Goal: Information Seeking & Learning: Learn about a topic

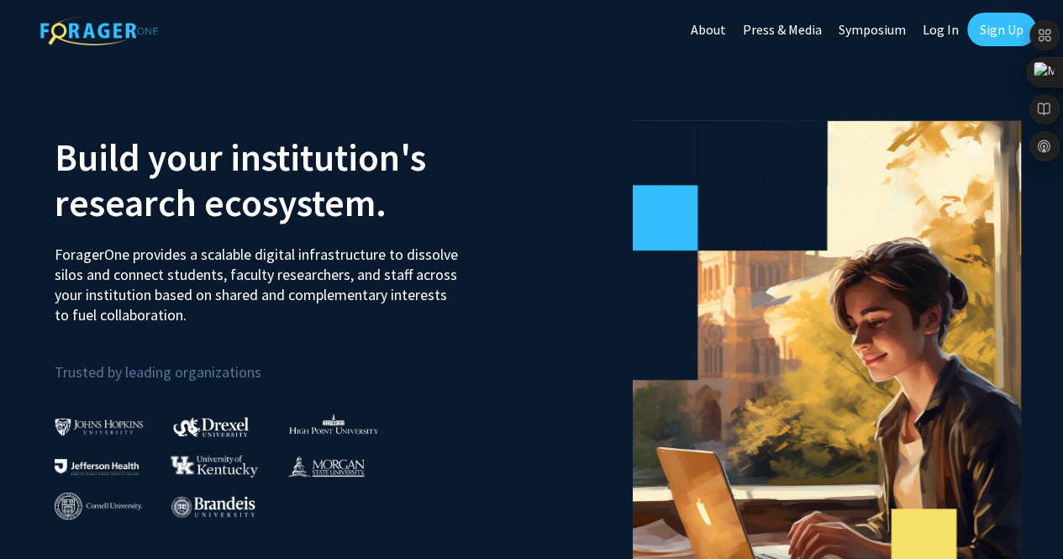
click at [990, 36] on link "Sign Up" at bounding box center [1001, 30] width 69 height 34
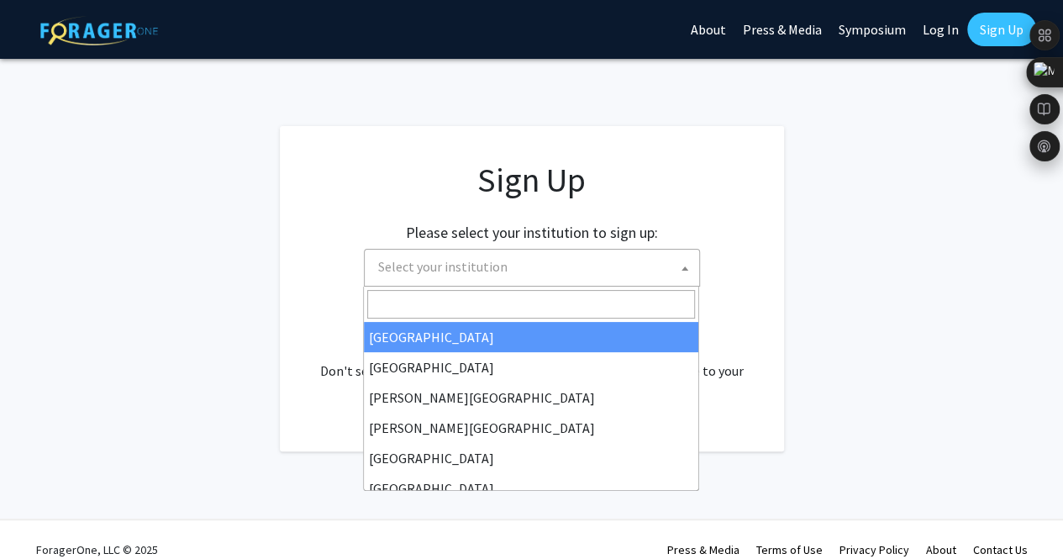
click at [474, 261] on span "Select your institution" at bounding box center [442, 266] width 129 height 17
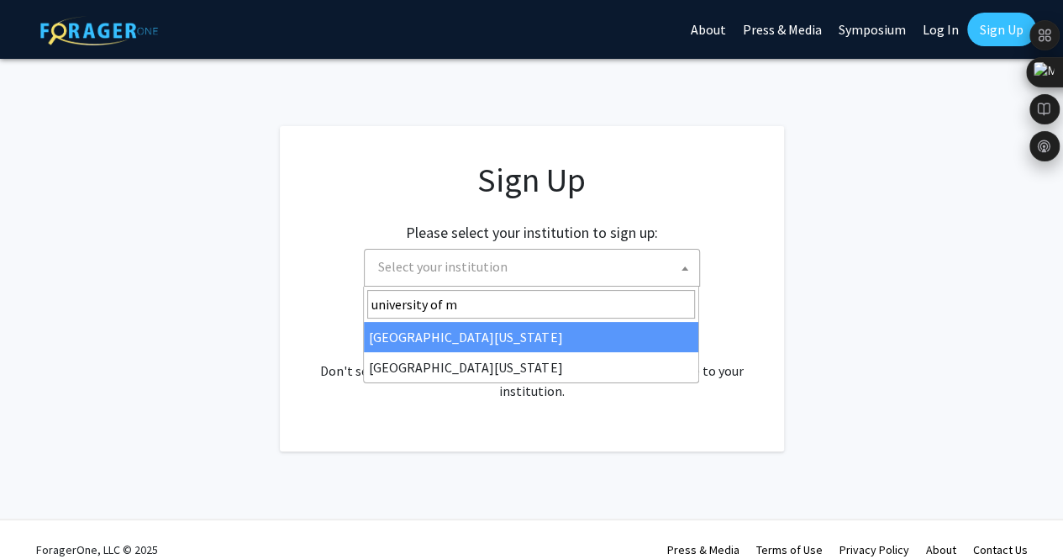
type input "university of m"
select select "31"
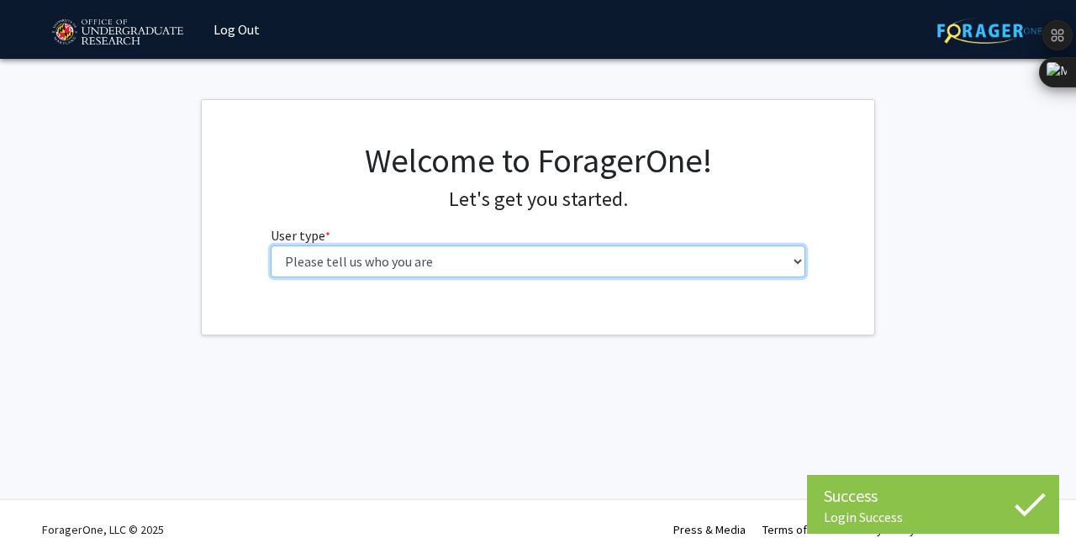
click at [592, 260] on select "Please tell us who you are Undergraduate Student Master's Student Doctoral Cand…" at bounding box center [538, 261] width 535 height 32
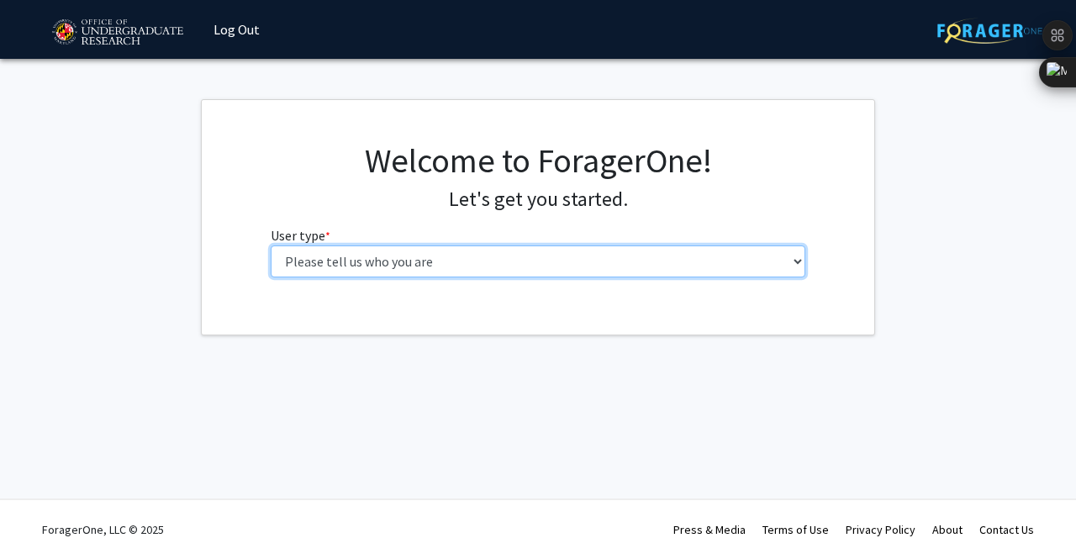
select select "1: undergrad"
click at [271, 245] on select "Please tell us who you are Undergraduate Student Master's Student Doctoral Cand…" at bounding box center [538, 261] width 535 height 32
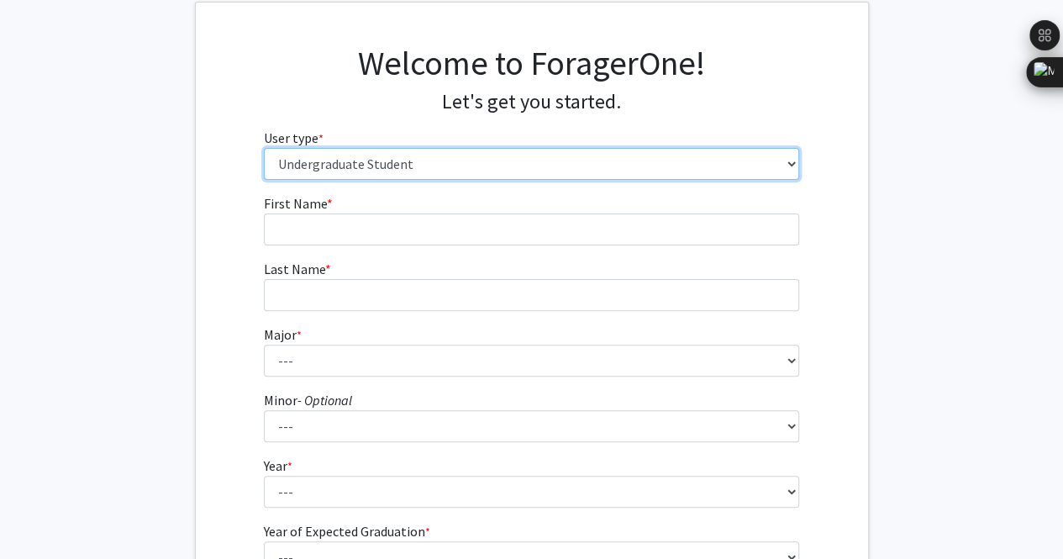
scroll to position [99, 0]
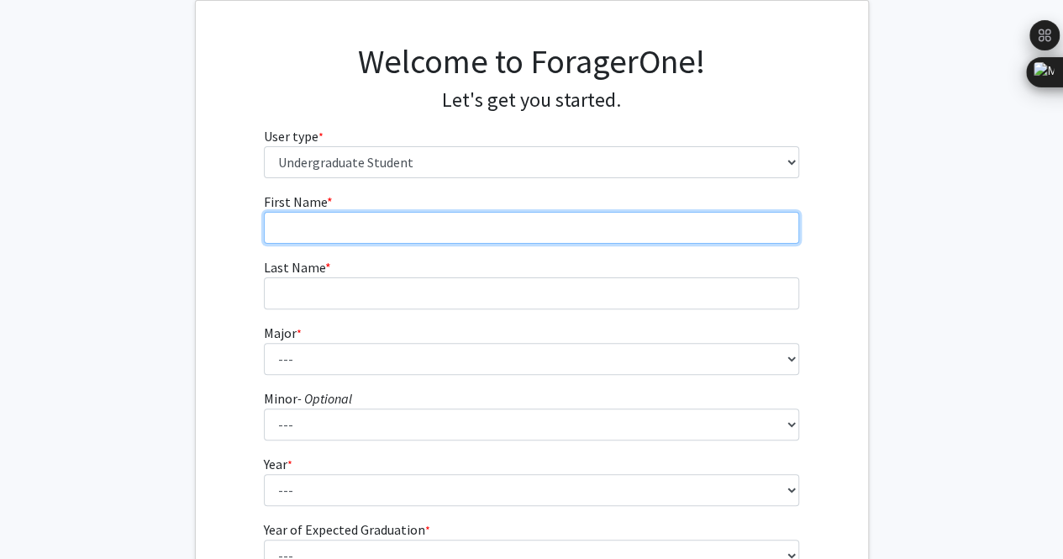
click at [383, 233] on input "First Name * required" at bounding box center [531, 228] width 535 height 32
type input "Ana"
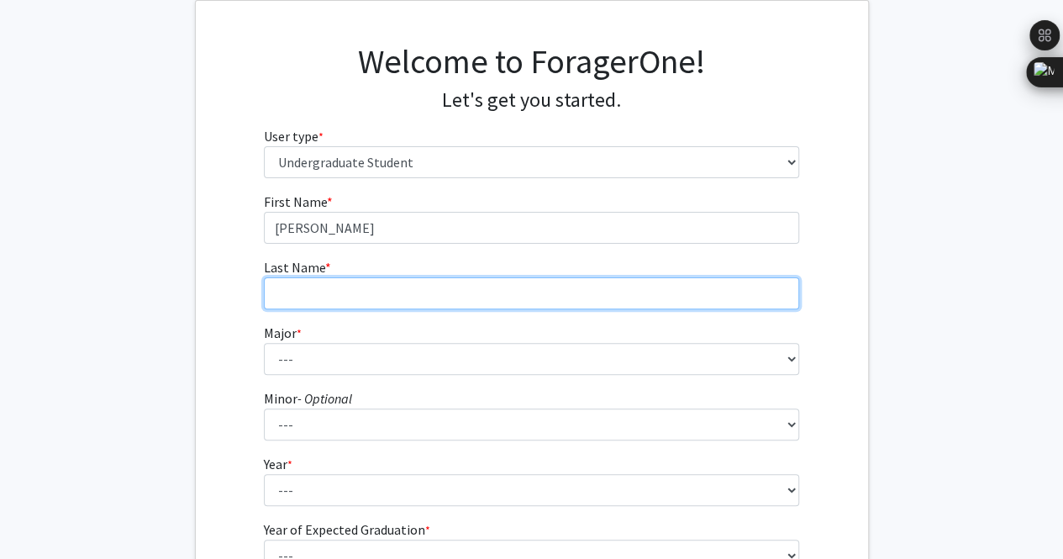
click at [328, 293] on input "Last Name * required" at bounding box center [531, 293] width 535 height 32
type input "Chicas"
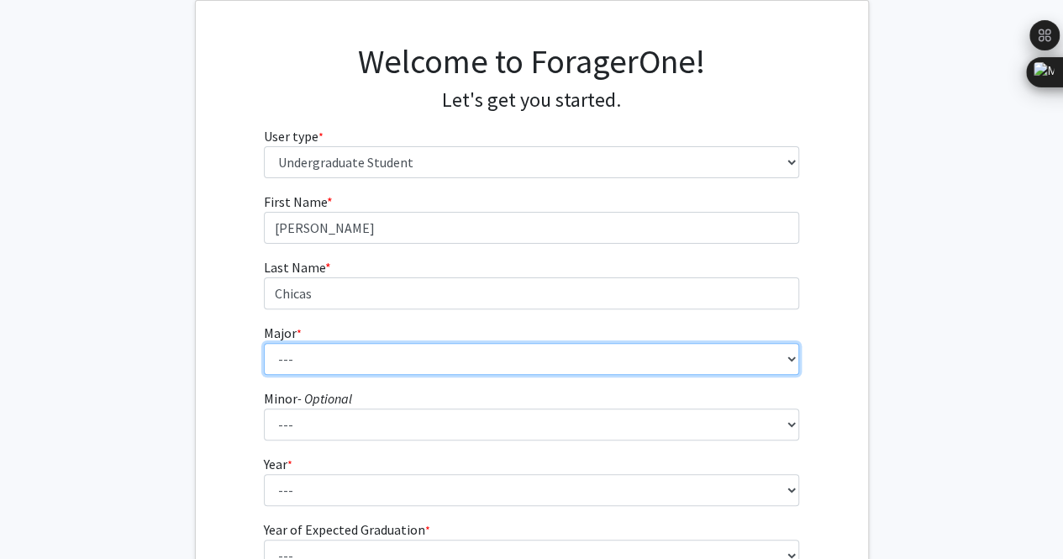
click at [346, 355] on select "--- Accounting Aerospace Engineering African American and Africana Studies Agri…" at bounding box center [531, 359] width 535 height 32
select select "48: 2349"
click at [264, 343] on select "--- Accounting Aerospace Engineering African American and Africana Studies Agri…" at bounding box center [531, 359] width 535 height 32
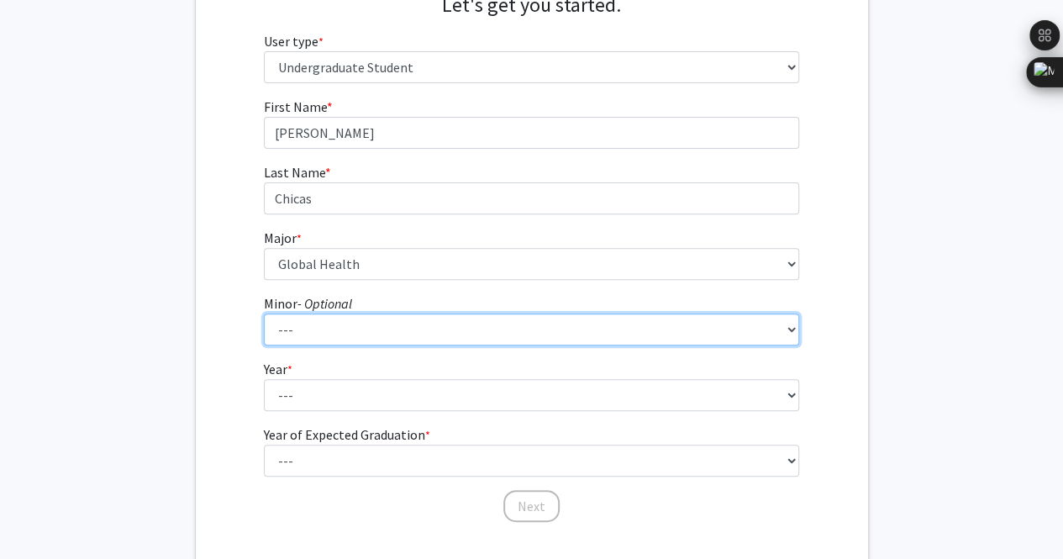
click at [373, 329] on select "--- Actuarial Mathematics Advanced Cybersecurity Experience for Students Africa…" at bounding box center [531, 329] width 535 height 32
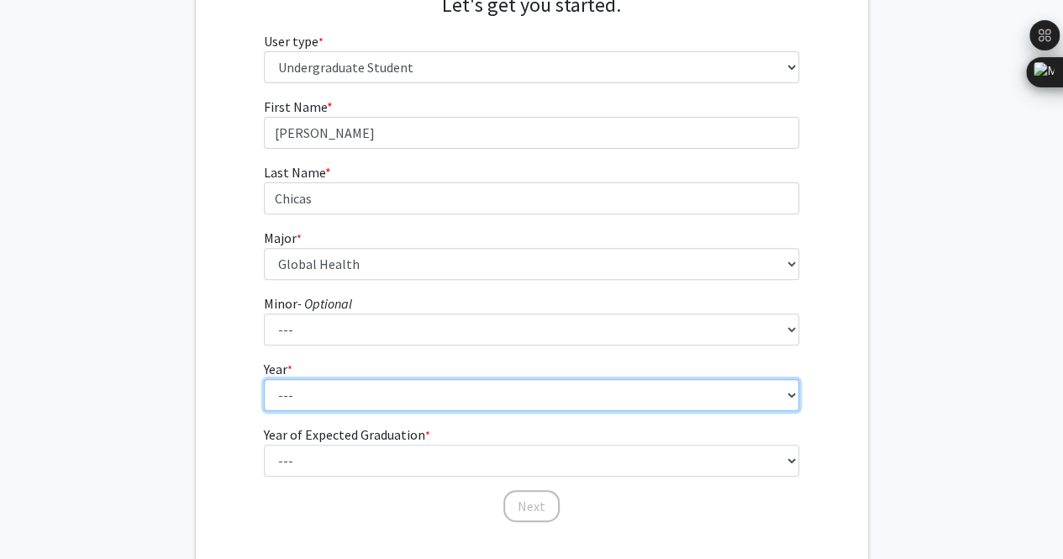
click at [350, 387] on select "--- First-year Sophomore Junior Senior Postbaccalaureate Certificate" at bounding box center [531, 395] width 535 height 32
select select "2: sophomore"
click at [264, 379] on select "--- First-year Sophomore Junior Senior Postbaccalaureate Certificate" at bounding box center [531, 395] width 535 height 32
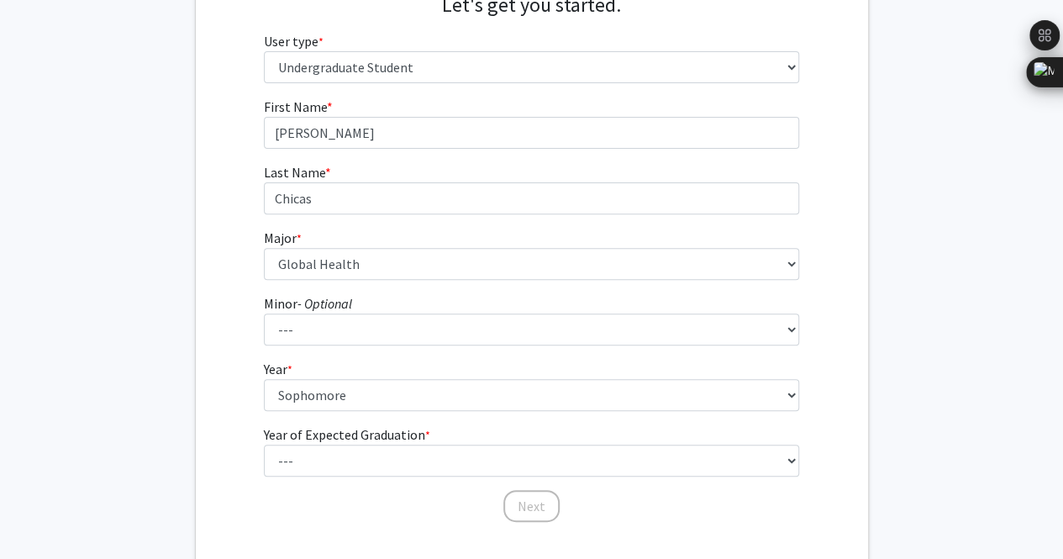
click at [338, 439] on label "Year of Expected Graduation * required" at bounding box center [347, 434] width 166 height 20
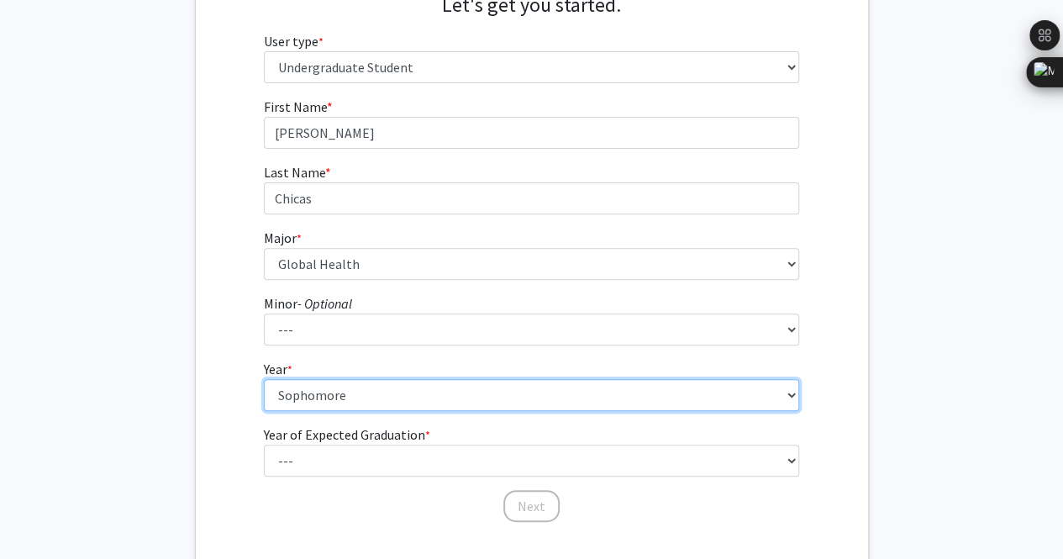
click at [338, 411] on select "--- First-year Sophomore Junior Senior Postbaccalaureate Certificate" at bounding box center [531, 395] width 535 height 32
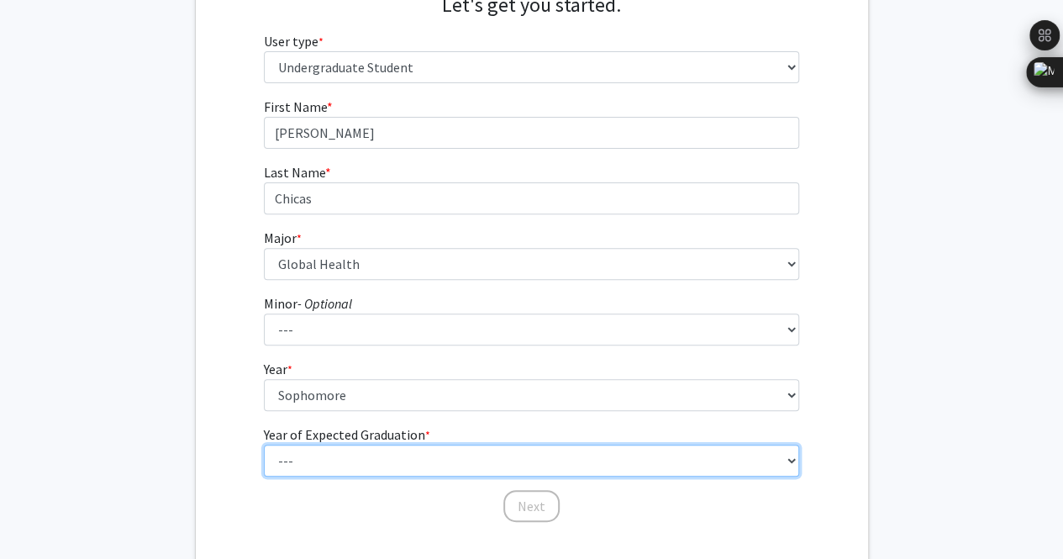
click at [309, 450] on select "--- 2025 2026 2027 2028 2029 2030 2031 2032 2033 2034" at bounding box center [531, 461] width 535 height 32
select select "4: 2028"
click at [264, 445] on select "--- 2025 2026 2027 2028 2029 2030 2031 2032 2033 2034" at bounding box center [531, 461] width 535 height 32
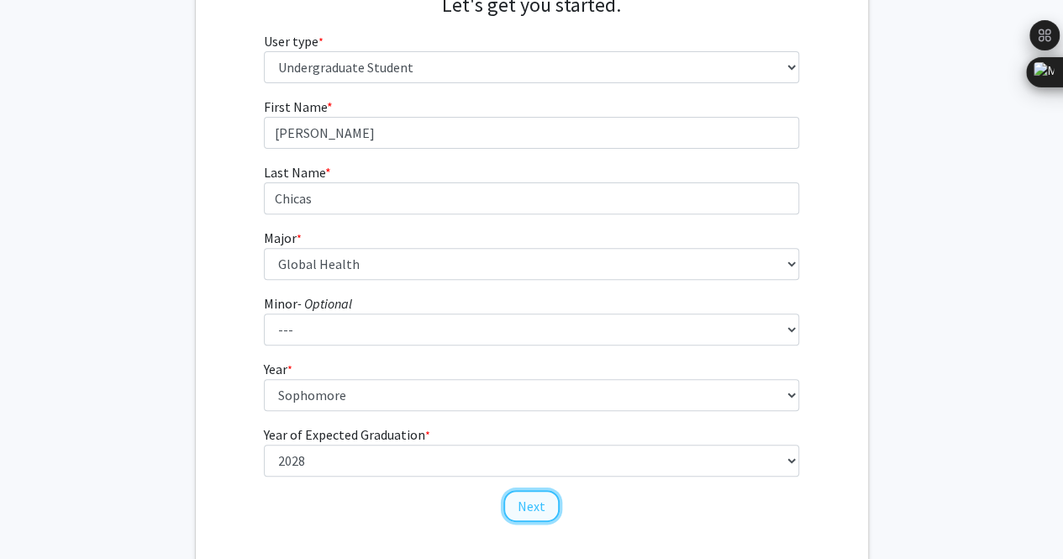
click at [531, 507] on button "Next" at bounding box center [531, 506] width 56 height 32
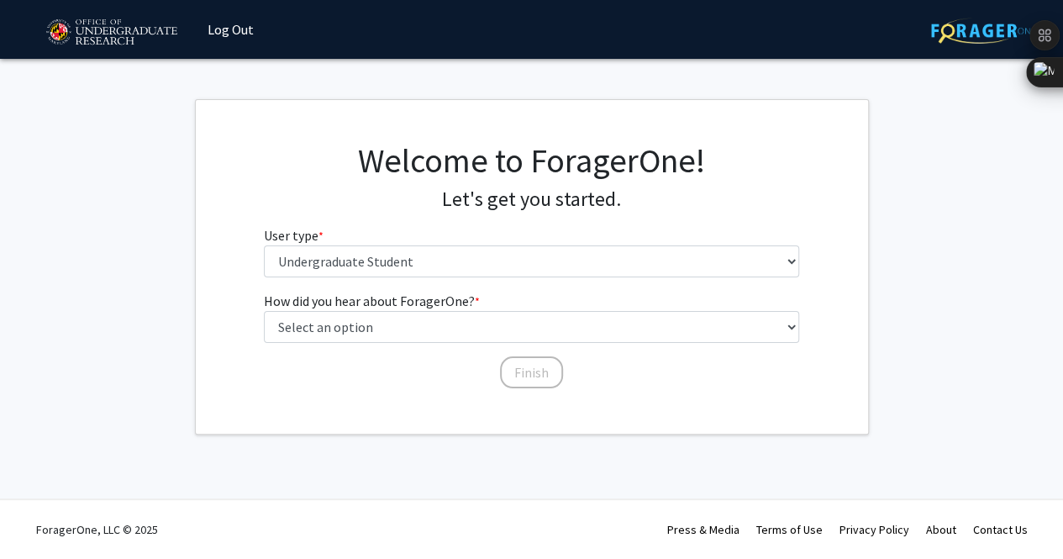
scroll to position [0, 0]
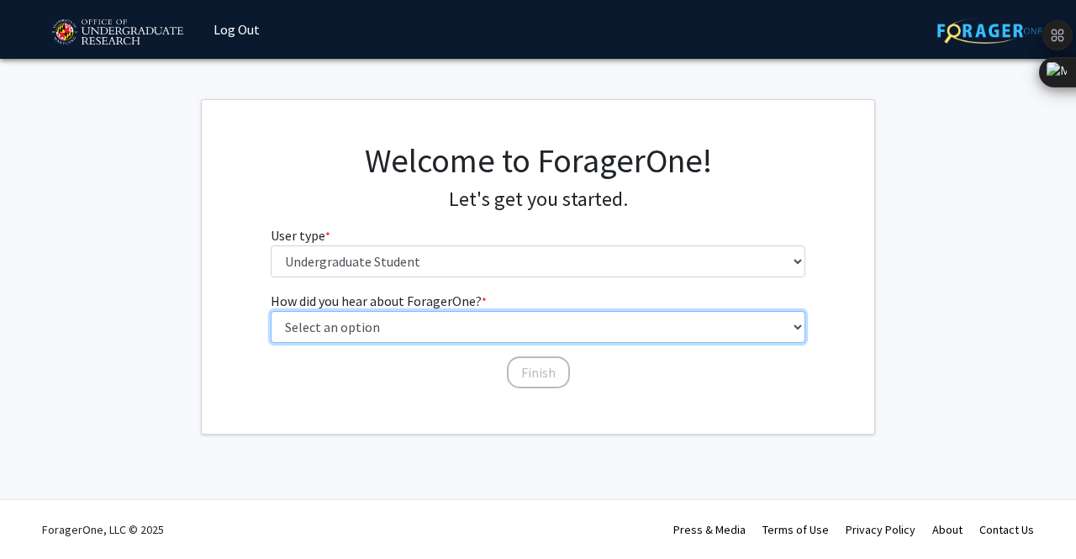
click at [487, 325] on select "Select an option Peer/student recommendation Faculty/staff recommendation Unive…" at bounding box center [538, 327] width 535 height 32
select select "2: faculty_recommendation"
click at [271, 311] on select "Select an option Peer/student recommendation Faculty/staff recommendation Unive…" at bounding box center [538, 327] width 535 height 32
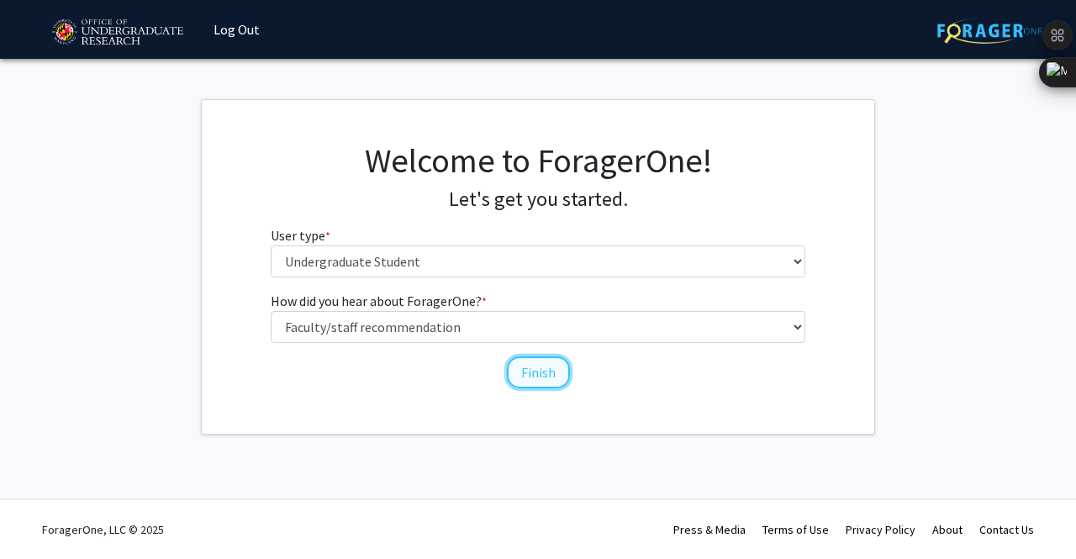
click at [526, 376] on button "Finish" at bounding box center [538, 372] width 63 height 32
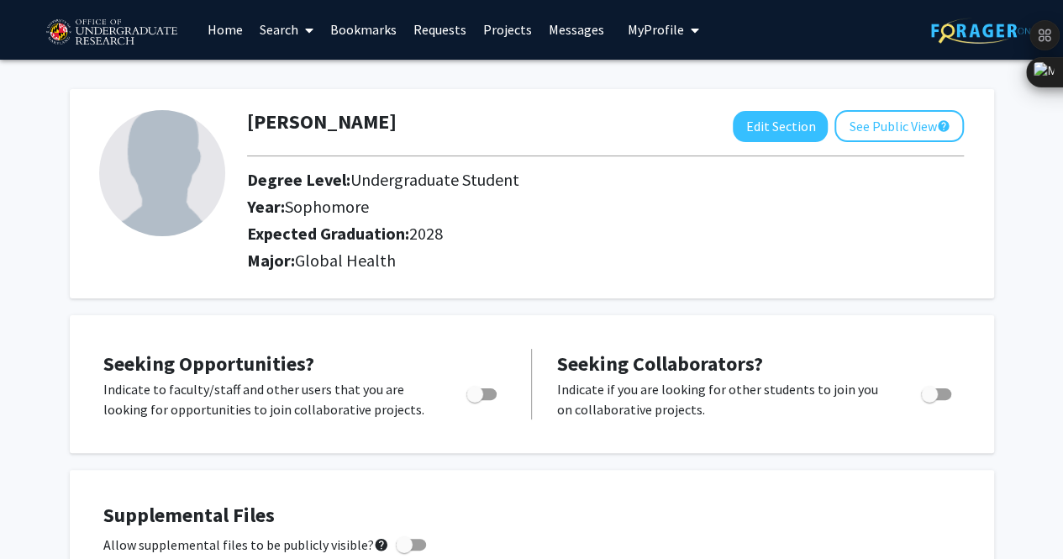
scroll to position [2, 0]
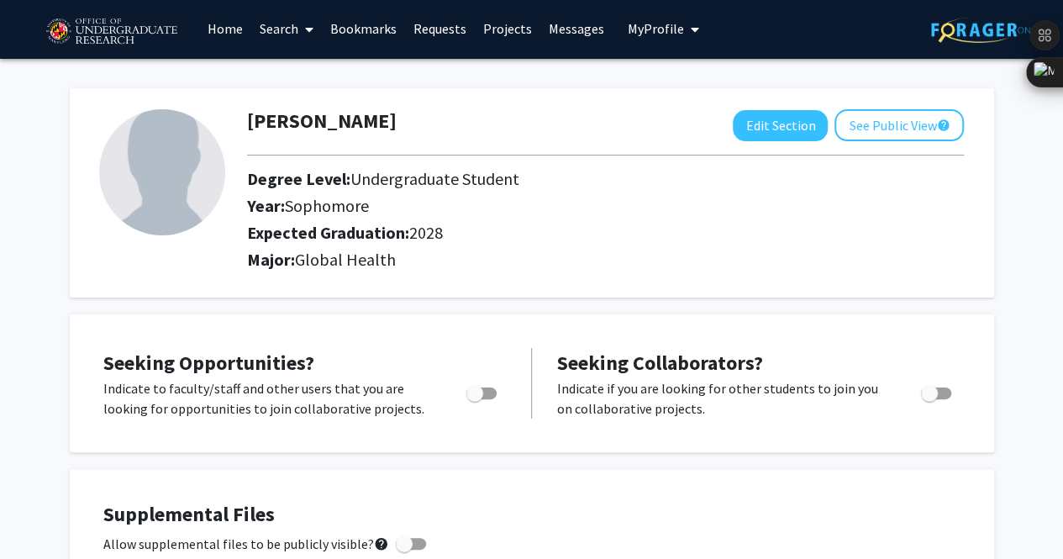
click at [287, 29] on link "Search" at bounding box center [286, 28] width 71 height 59
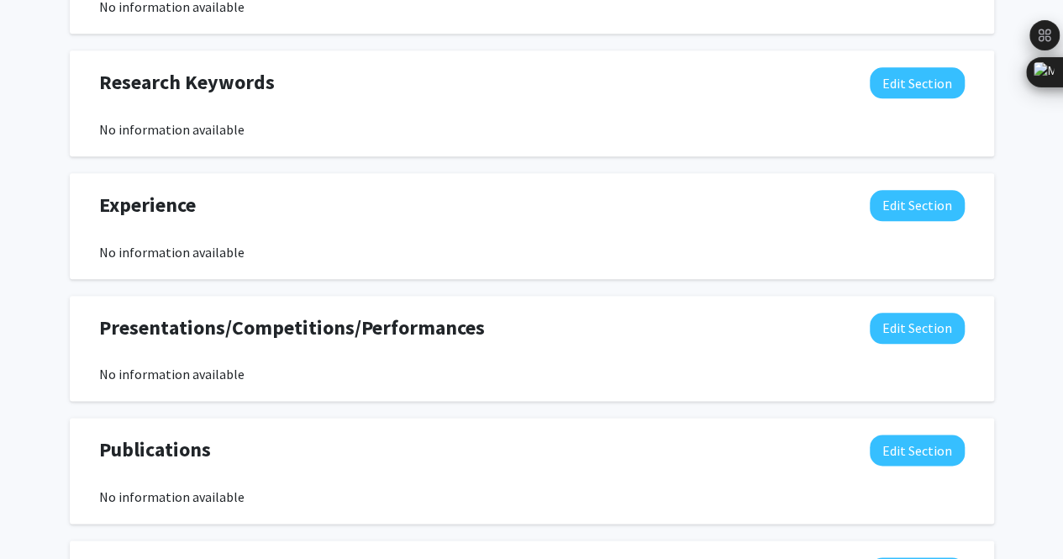
scroll to position [827, 0]
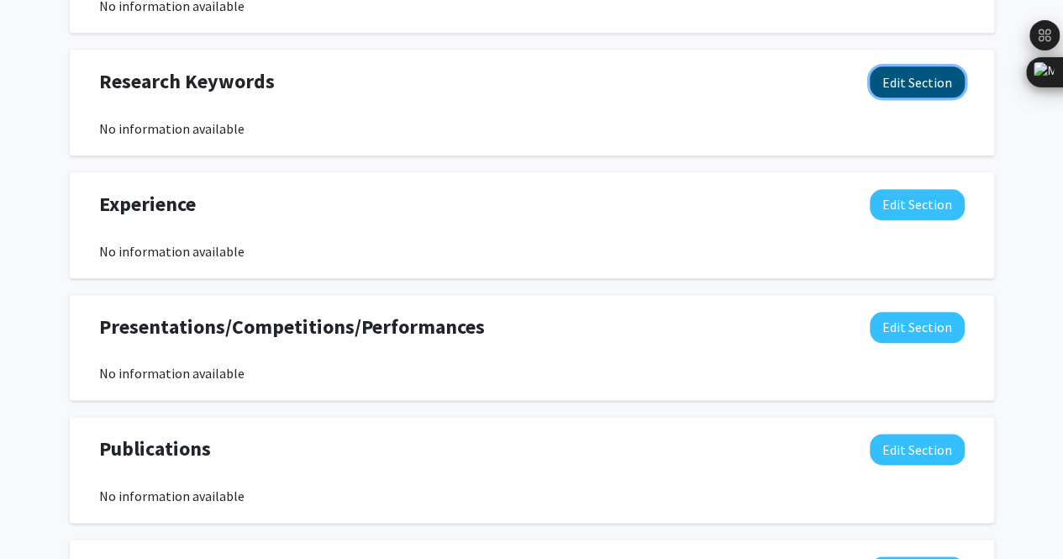
click at [908, 76] on button "Edit Section" at bounding box center [917, 81] width 95 height 31
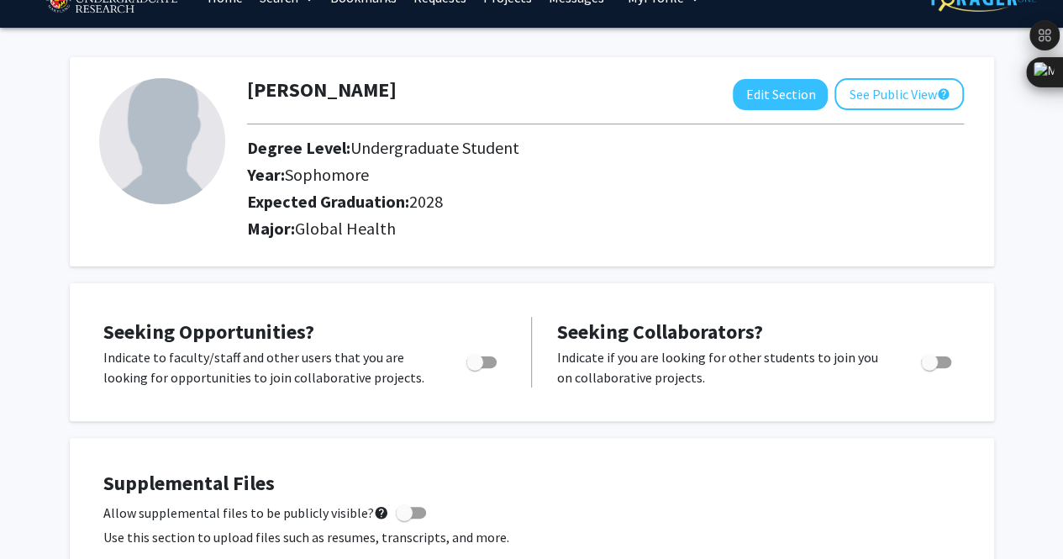
scroll to position [0, 0]
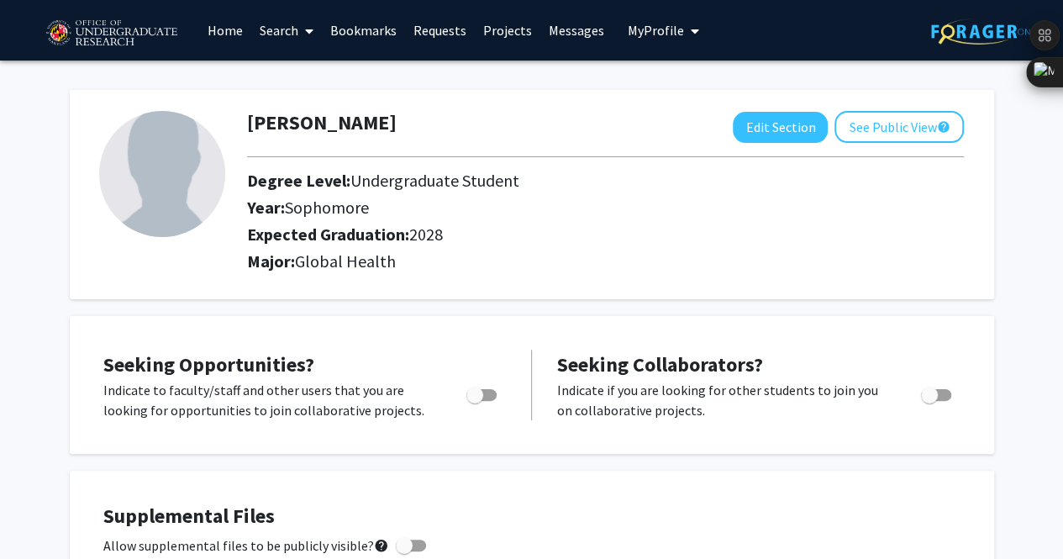
click at [239, 26] on link "Home" at bounding box center [225, 30] width 52 height 59
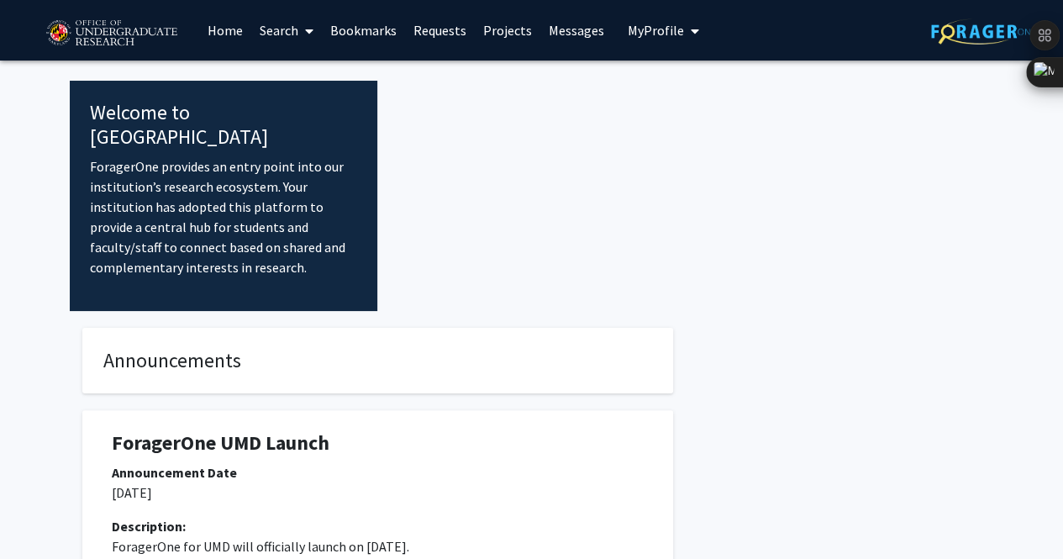
click at [298, 26] on link "Search" at bounding box center [286, 30] width 71 height 59
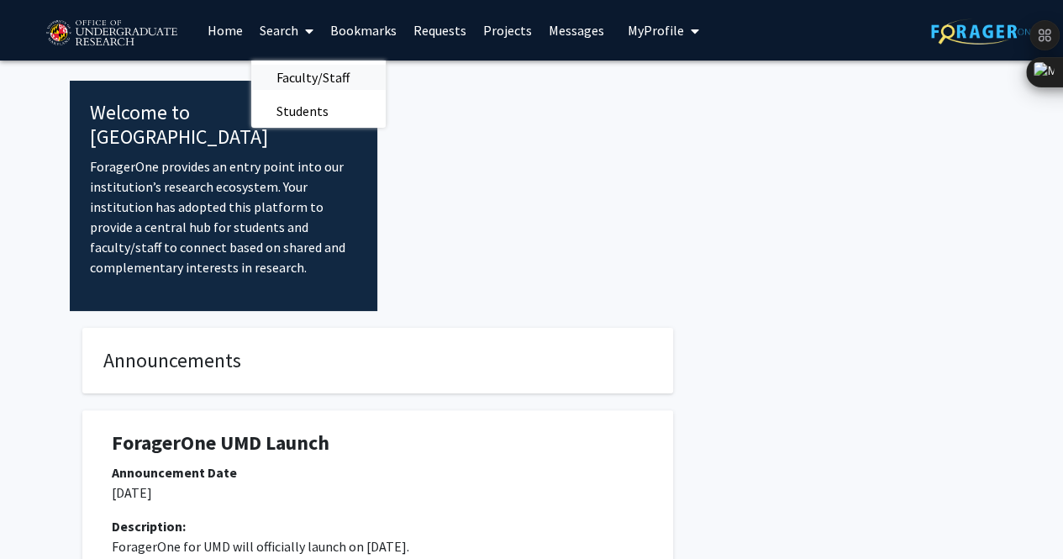
click at [339, 79] on span "Faculty/Staff" at bounding box center [313, 78] width 124 height 34
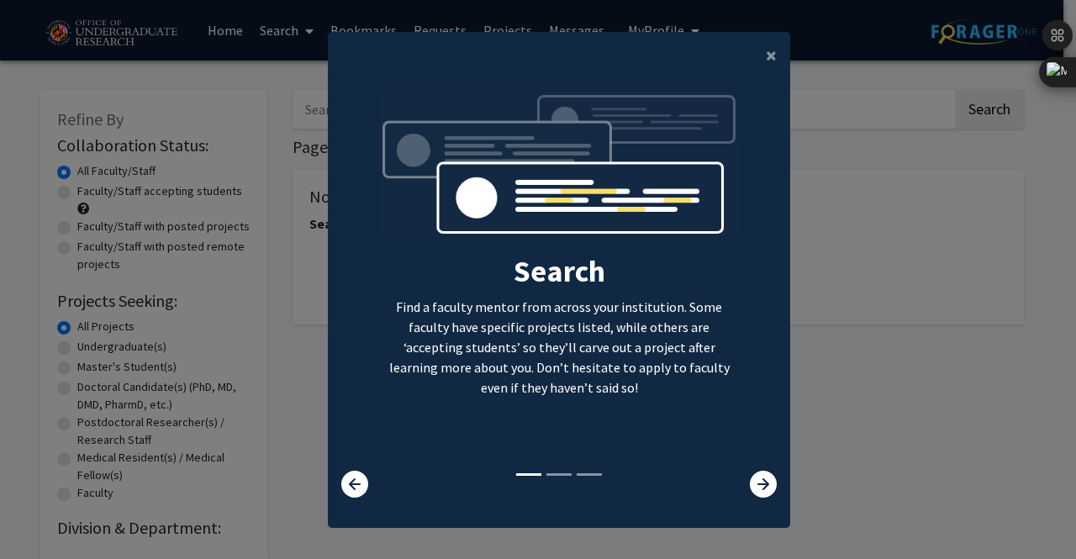
click at [761, 466] on div "Search Find a faculty mentor from across your institution. Some faculty have sp…" at bounding box center [559, 281] width 461 height 378
click at [757, 472] on icon at bounding box center [763, 484] width 27 height 27
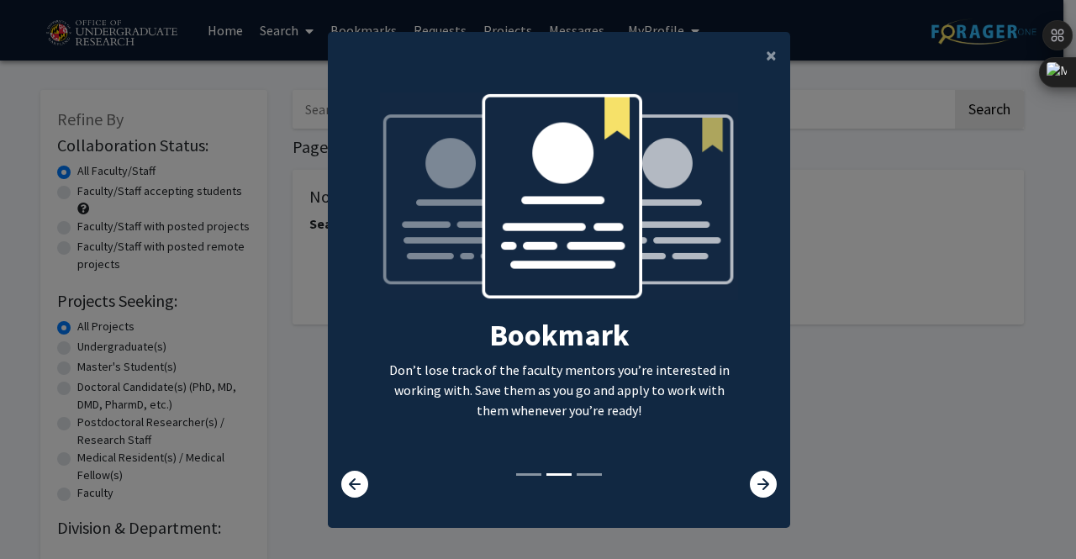
click at [778, 495] on div at bounding box center [751, 484] width 76 height 27
click at [764, 486] on icon at bounding box center [763, 484] width 27 height 27
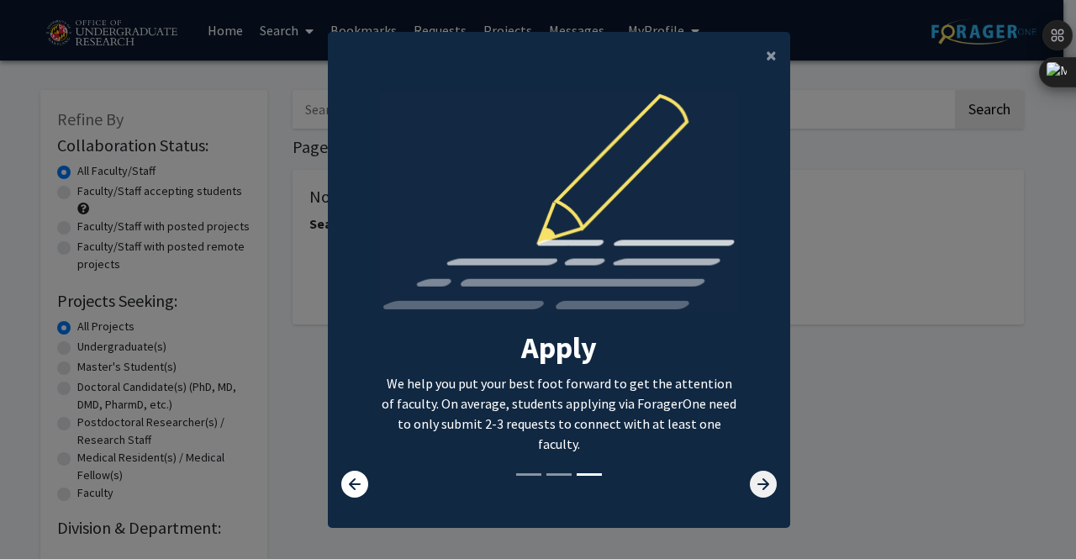
click at [761, 488] on icon at bounding box center [763, 484] width 27 height 27
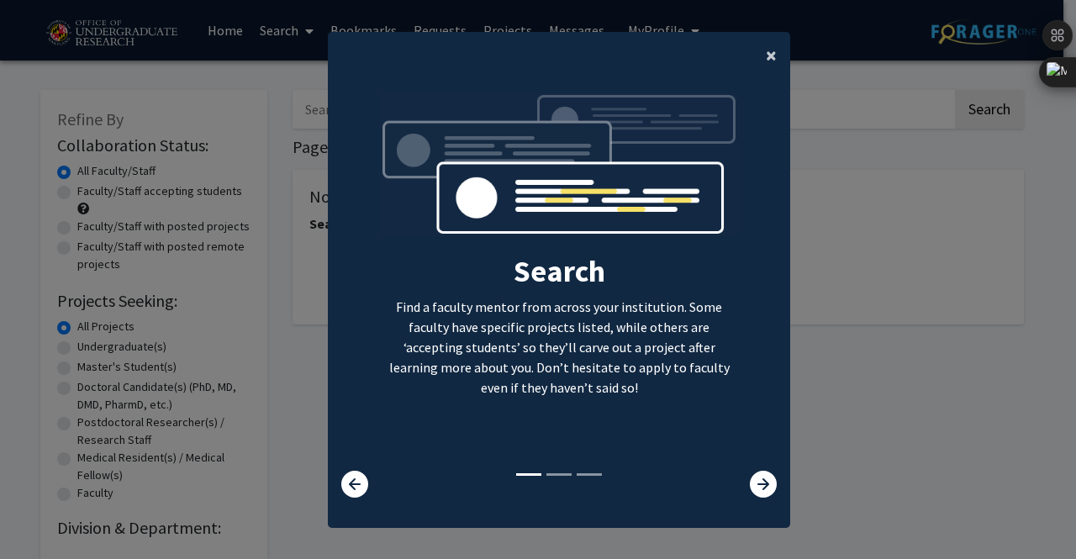
click at [767, 58] on span "×" at bounding box center [771, 55] width 11 height 26
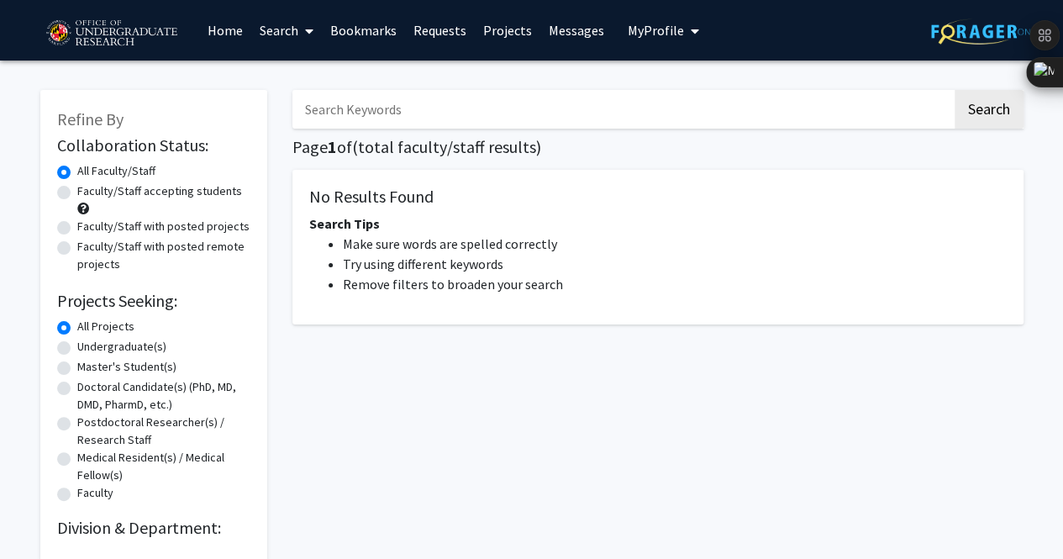
click at [77, 347] on label "Undergraduate(s)" at bounding box center [121, 347] width 89 height 18
click at [77, 347] on input "Undergraduate(s)" at bounding box center [82, 343] width 11 height 11
radio input "true"
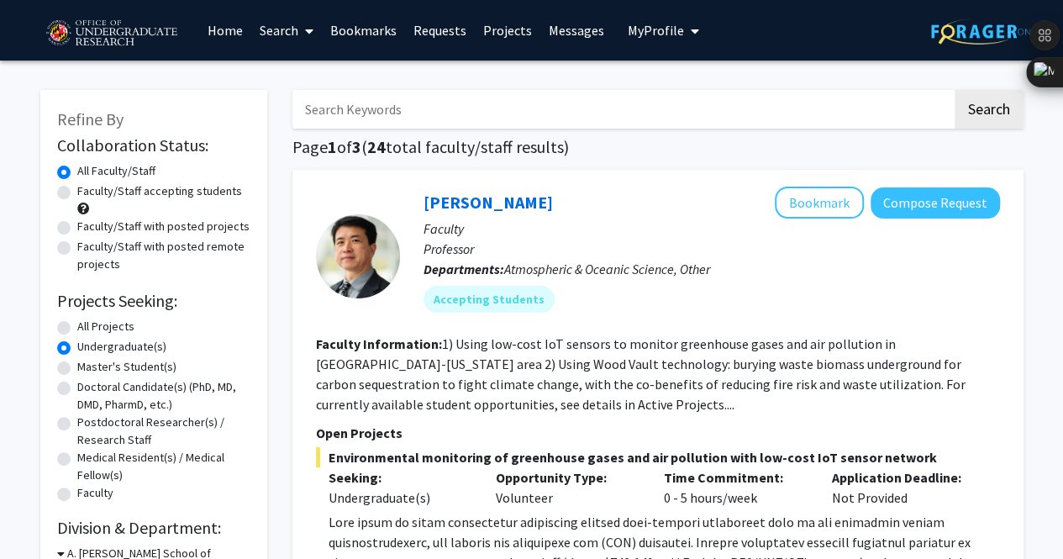
click at [445, 115] on input "Search Keywords" at bounding box center [622, 109] width 660 height 39
type input "epidemiology"
click at [955, 90] on button "Search" at bounding box center [989, 109] width 69 height 39
radio input "true"
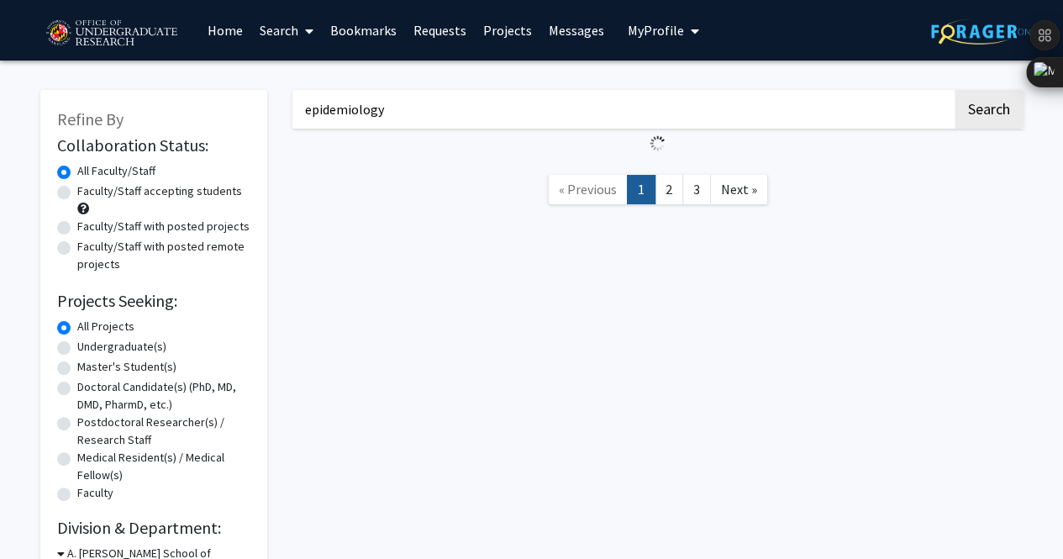
click at [77, 349] on label "Undergraduate(s)" at bounding box center [121, 347] width 89 height 18
click at [77, 349] on input "Undergraduate(s)" at bounding box center [82, 343] width 11 height 11
radio input "true"
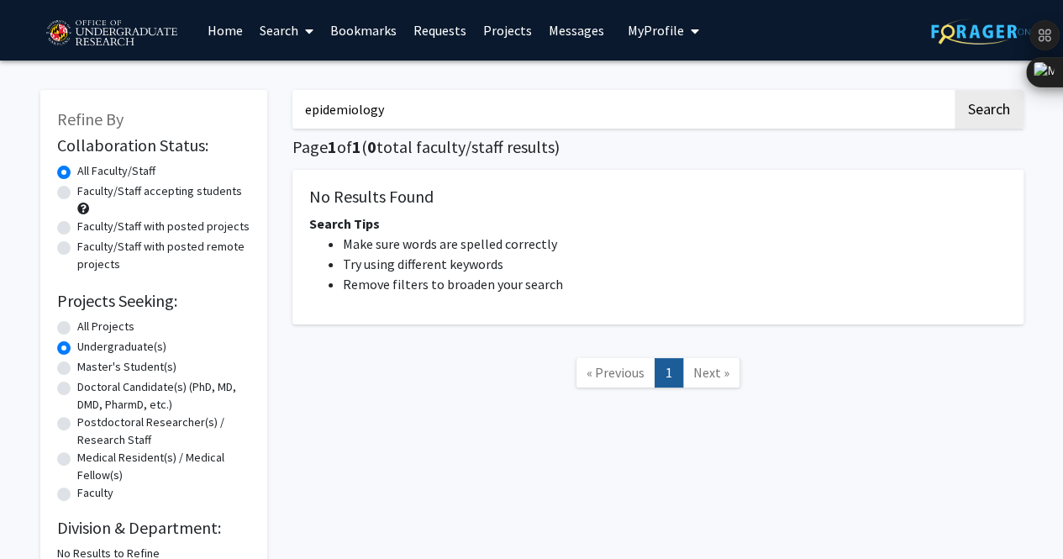
click at [343, 114] on input "epidemiology" at bounding box center [622, 109] width 660 height 39
click at [77, 332] on label "All Projects" at bounding box center [105, 327] width 57 height 18
click at [77, 329] on input "All Projects" at bounding box center [82, 323] width 11 height 11
radio input "true"
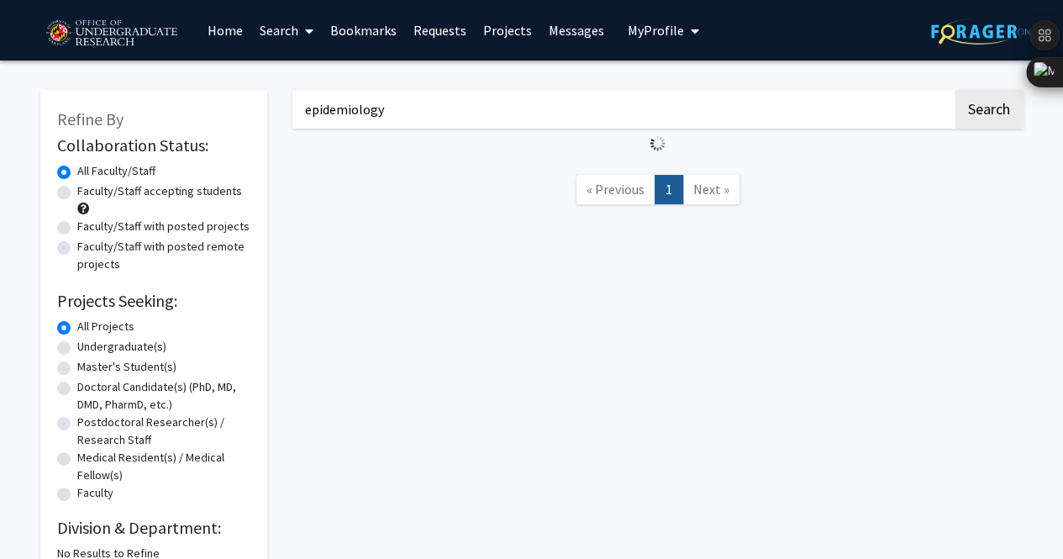
click at [384, 111] on input "epidemiology" at bounding box center [622, 109] width 660 height 39
type input "r"
type input "d"
type input "S"
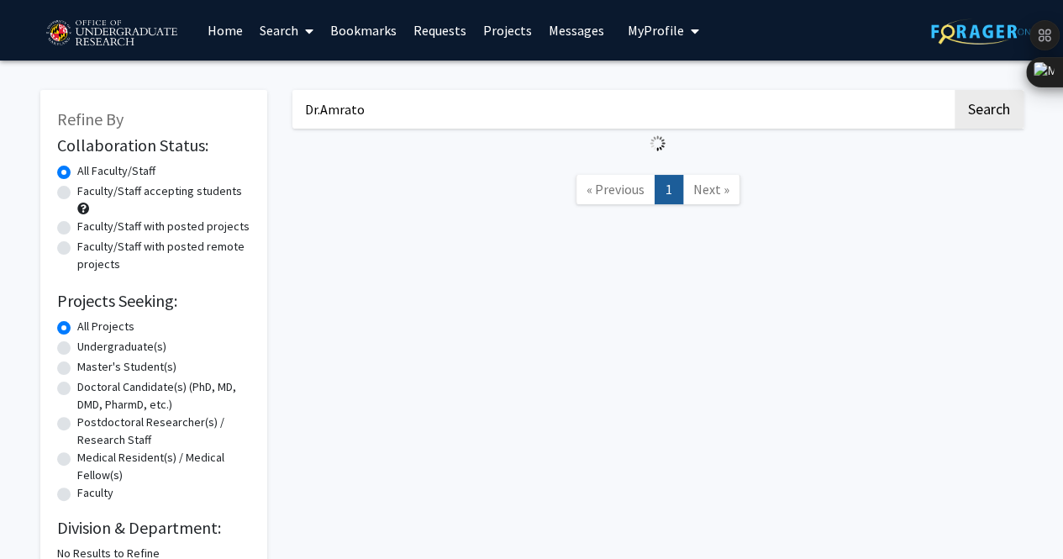
type input "Dr.Amrato"
click at [955, 90] on button "Search" at bounding box center [989, 109] width 69 height 39
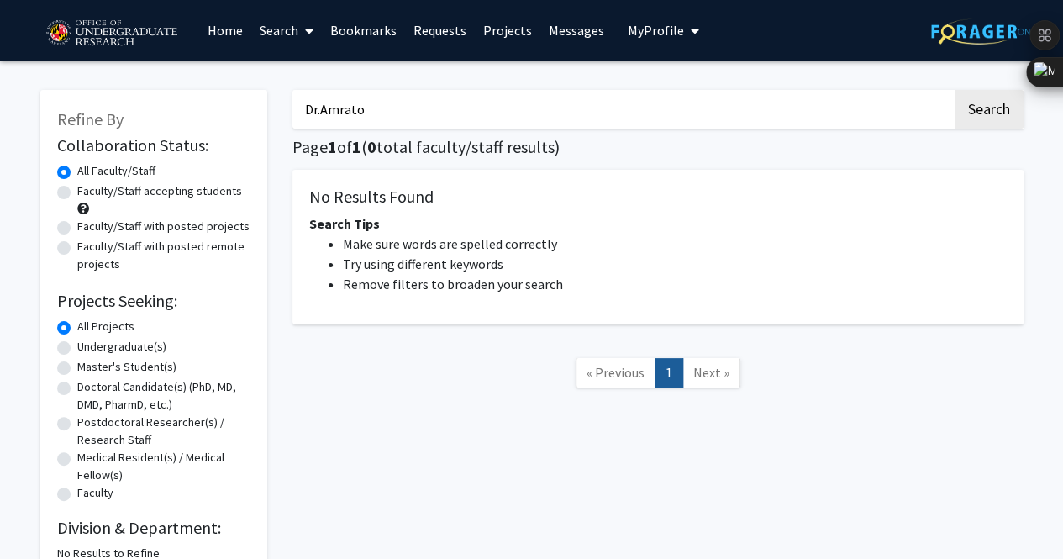
click at [292, 32] on link "Search" at bounding box center [286, 30] width 71 height 59
click at [327, 78] on span "Faculty/Staff" at bounding box center [313, 78] width 124 height 34
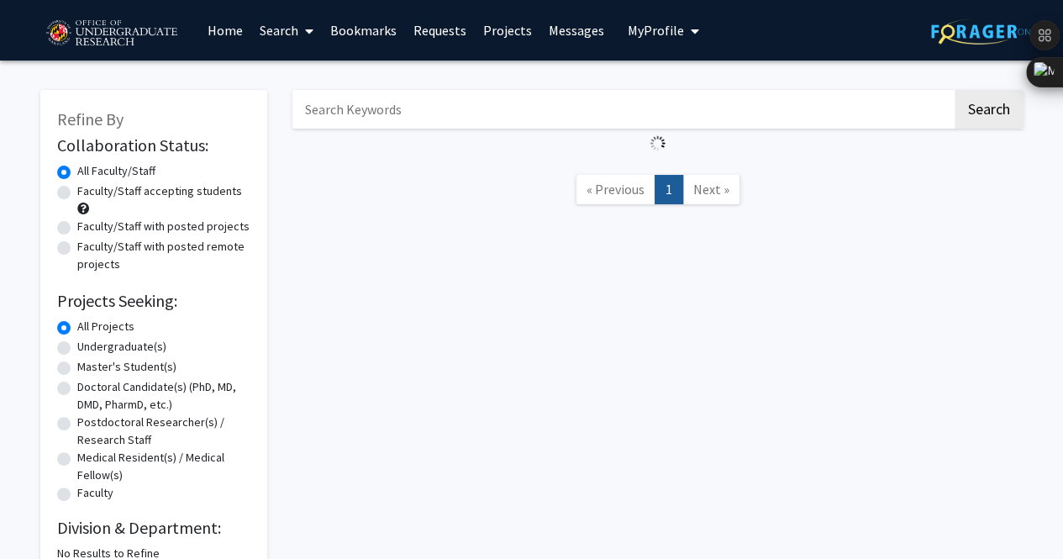
click at [297, 33] on link "Search" at bounding box center [286, 30] width 71 height 59
click at [281, 236] on div "Search « Previous 1 Next »" at bounding box center [658, 326] width 756 height 506
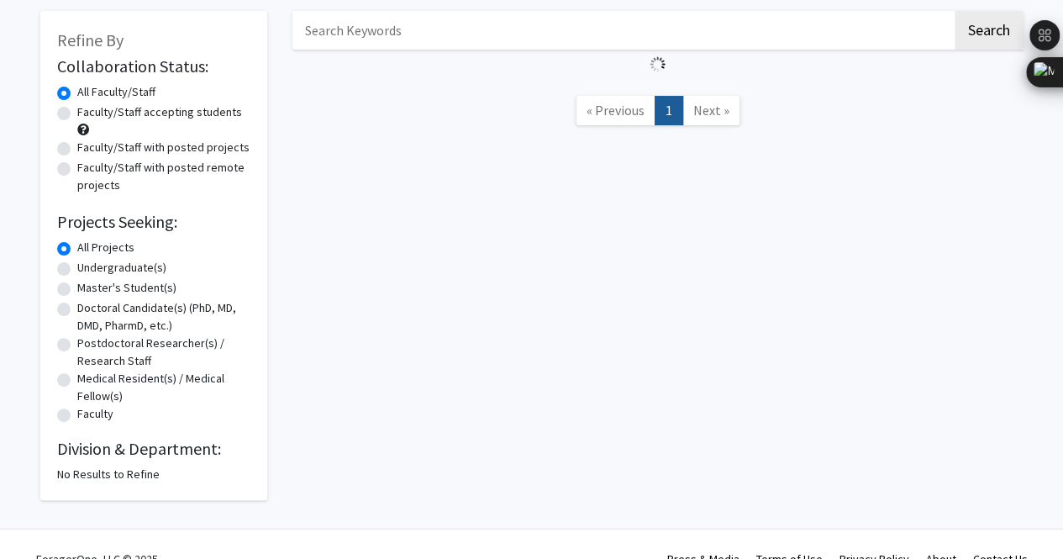
scroll to position [106, 0]
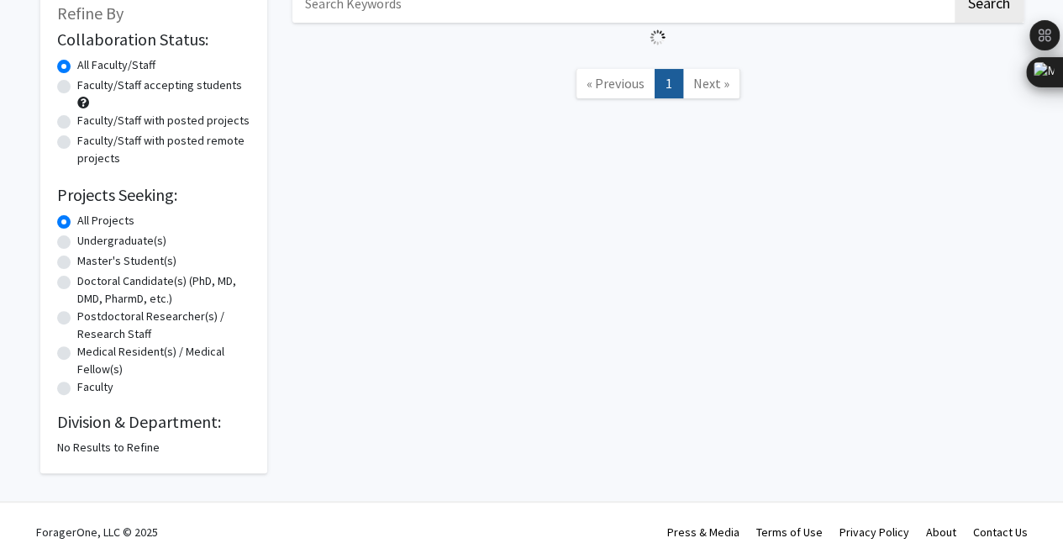
click at [77, 241] on label "Undergraduate(s)" at bounding box center [121, 241] width 89 height 18
click at [77, 241] on input "Undergraduate(s)" at bounding box center [82, 237] width 11 height 11
radio input "true"
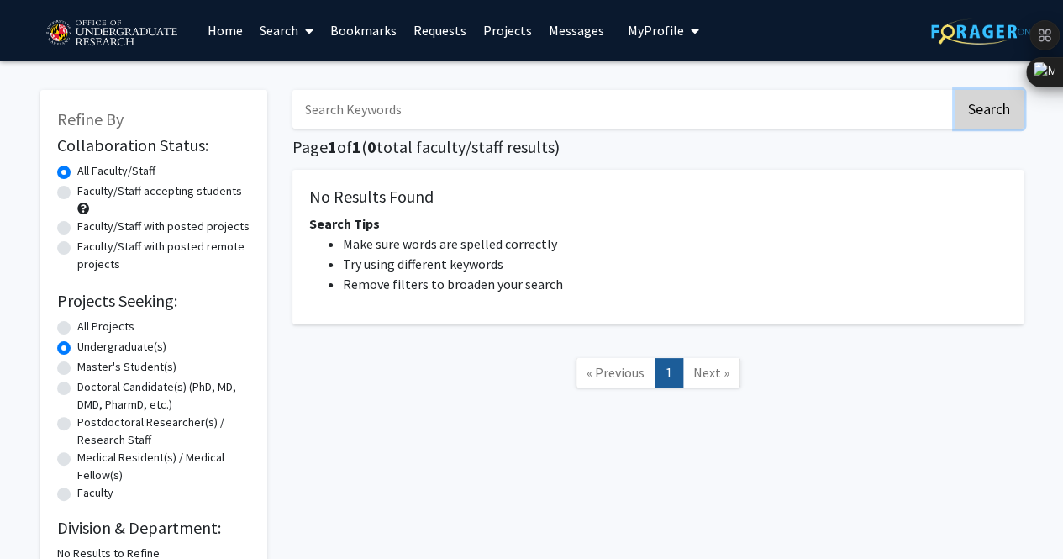
click at [975, 122] on button "Search" at bounding box center [989, 109] width 69 height 39
radio input "true"
click at [157, 29] on img at bounding box center [111, 34] width 142 height 42
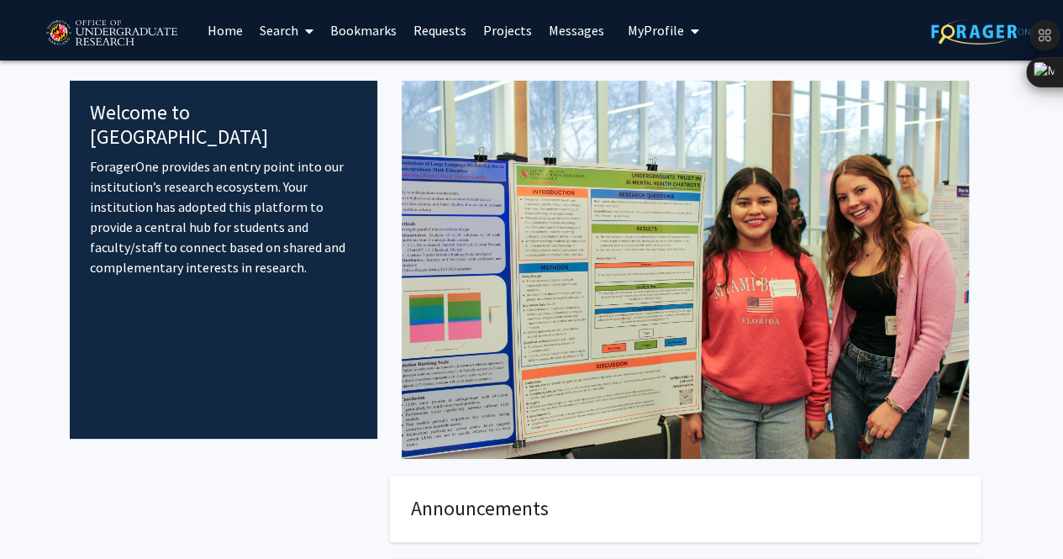
click at [515, 27] on link "Projects" at bounding box center [508, 30] width 66 height 59
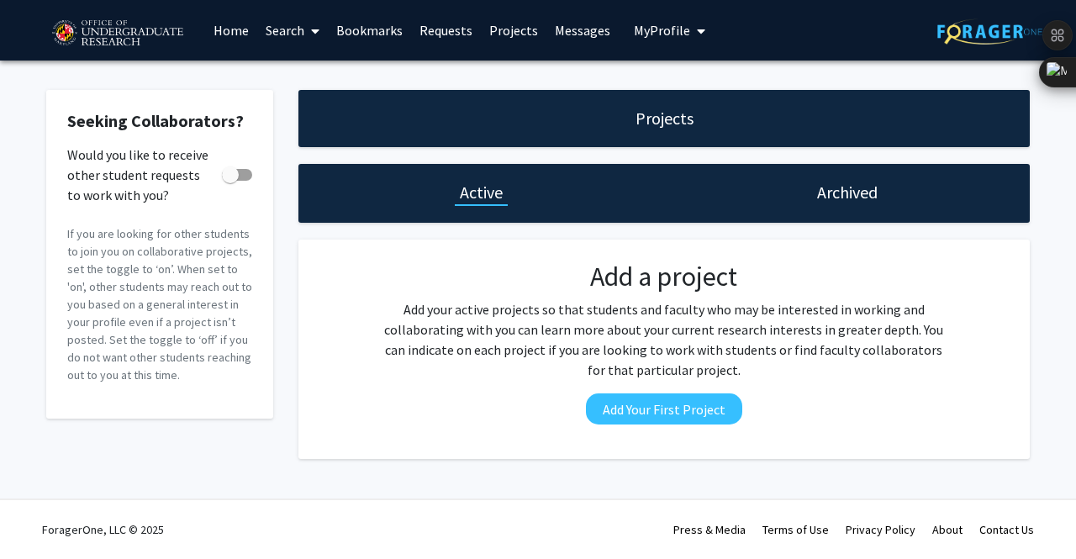
click at [661, 45] on button "My Profile" at bounding box center [670, 30] width 82 height 61
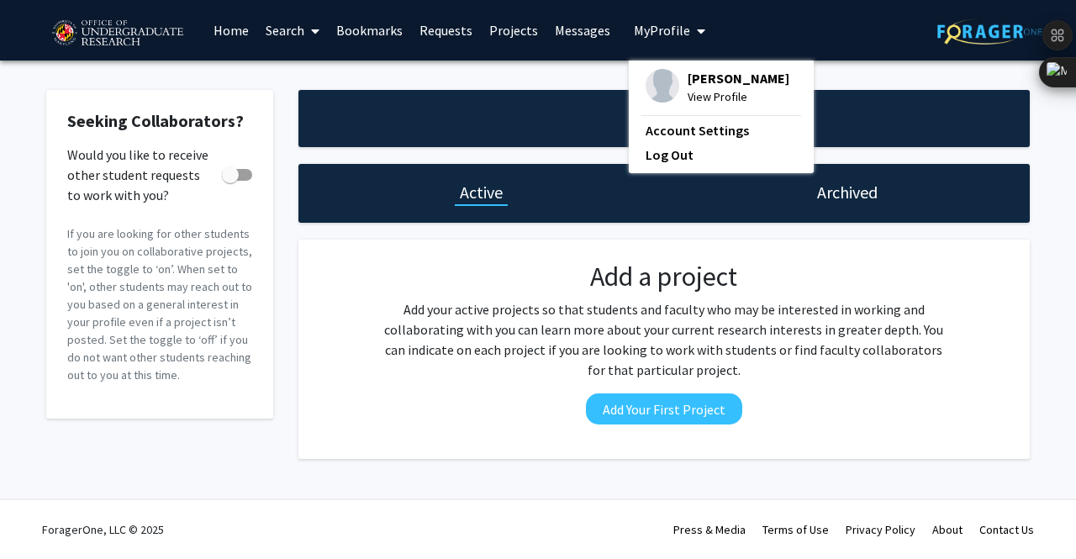
click at [526, 20] on link "Projects" at bounding box center [514, 30] width 66 height 59
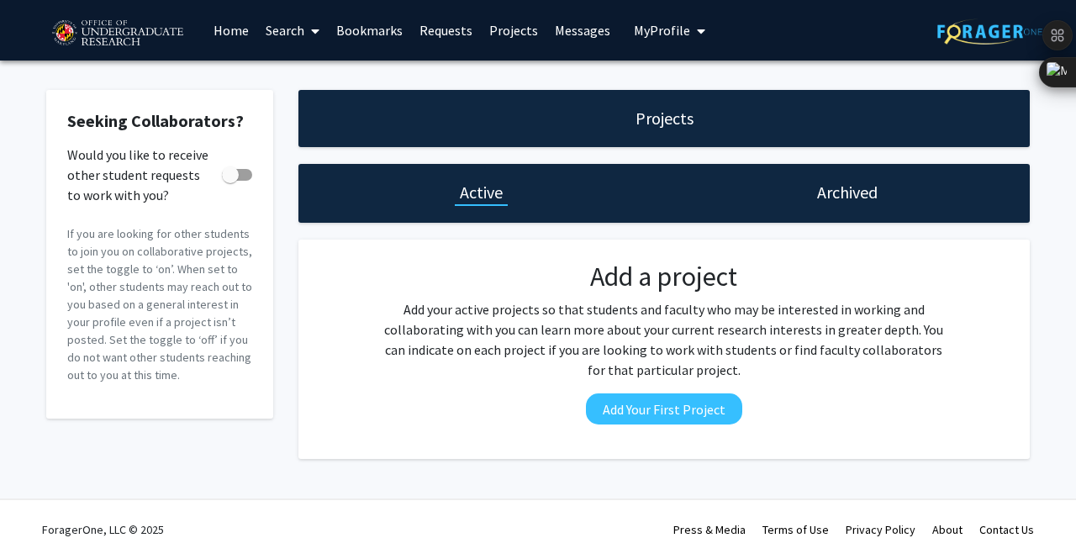
click at [432, 36] on link "Requests" at bounding box center [446, 30] width 70 height 59
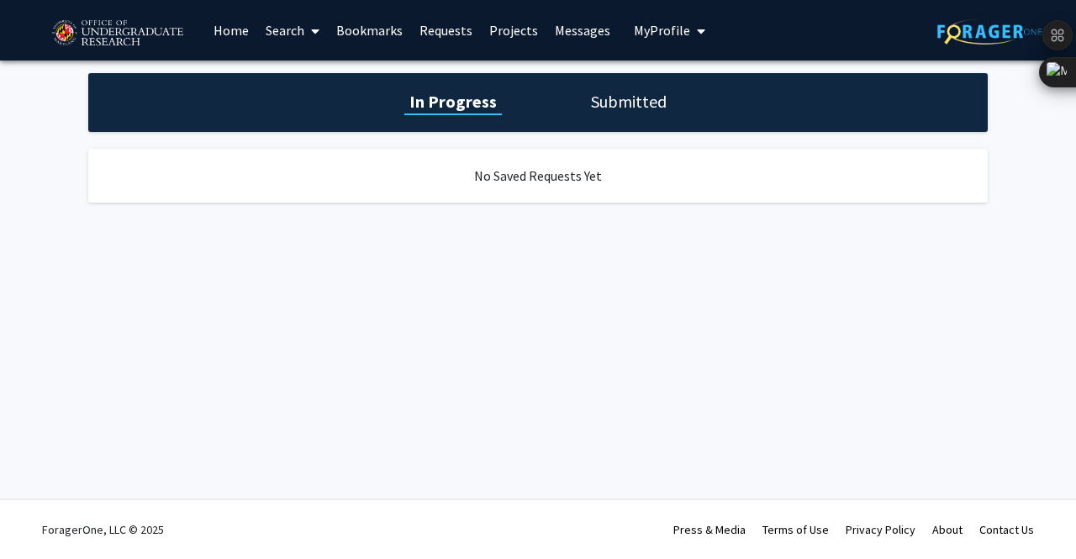
click at [494, 32] on link "Projects" at bounding box center [514, 30] width 66 height 59
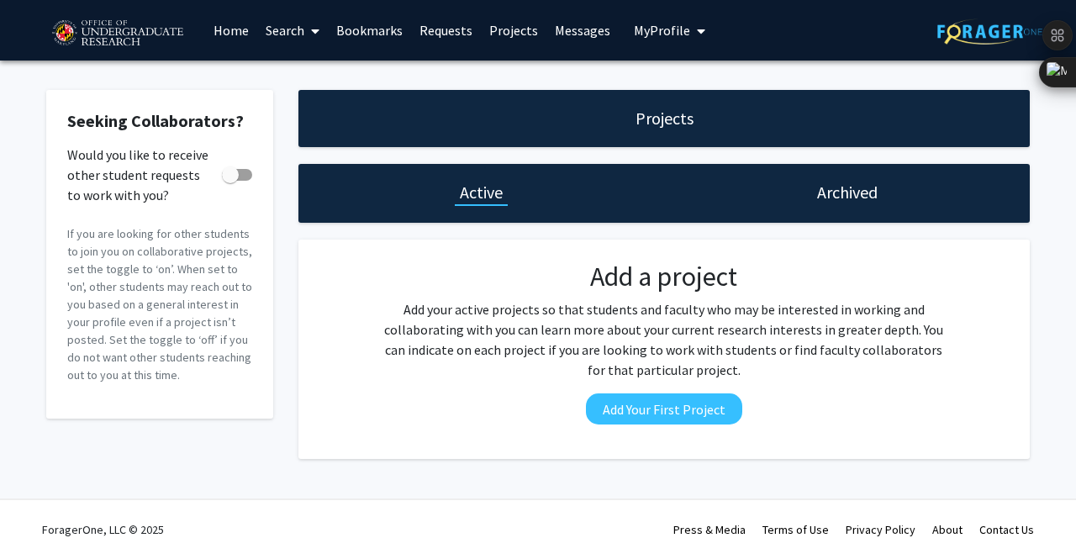
click at [288, 26] on link "Search" at bounding box center [292, 30] width 71 height 59
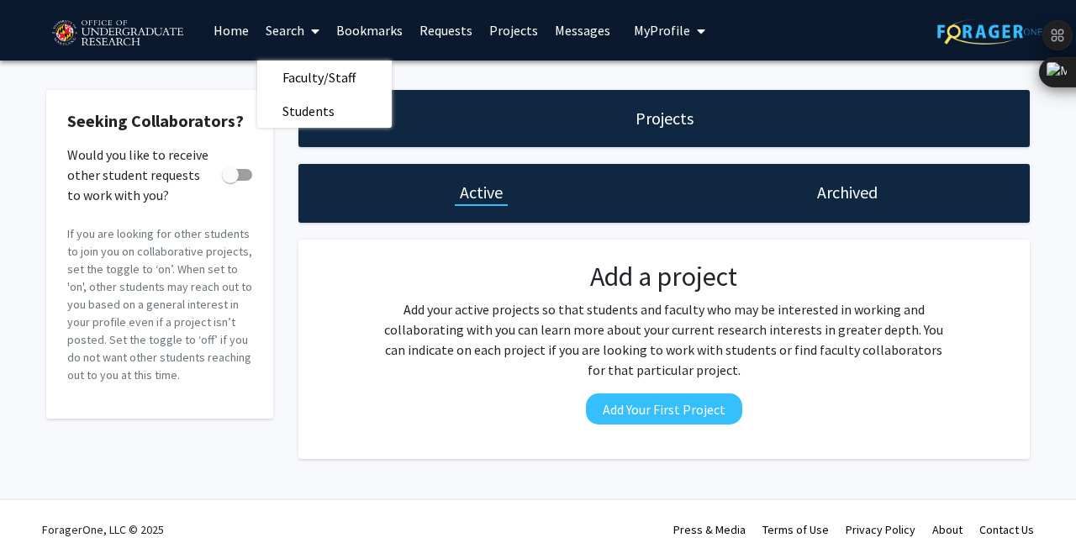
click at [213, 31] on link "Home" at bounding box center [231, 30] width 52 height 59
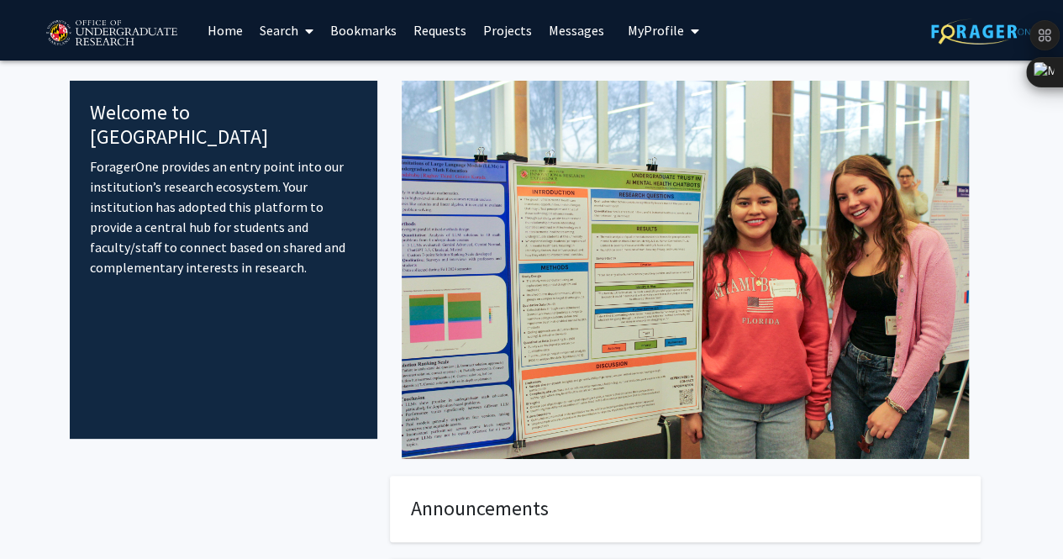
click at [442, 41] on link "Requests" at bounding box center [440, 30] width 70 height 59
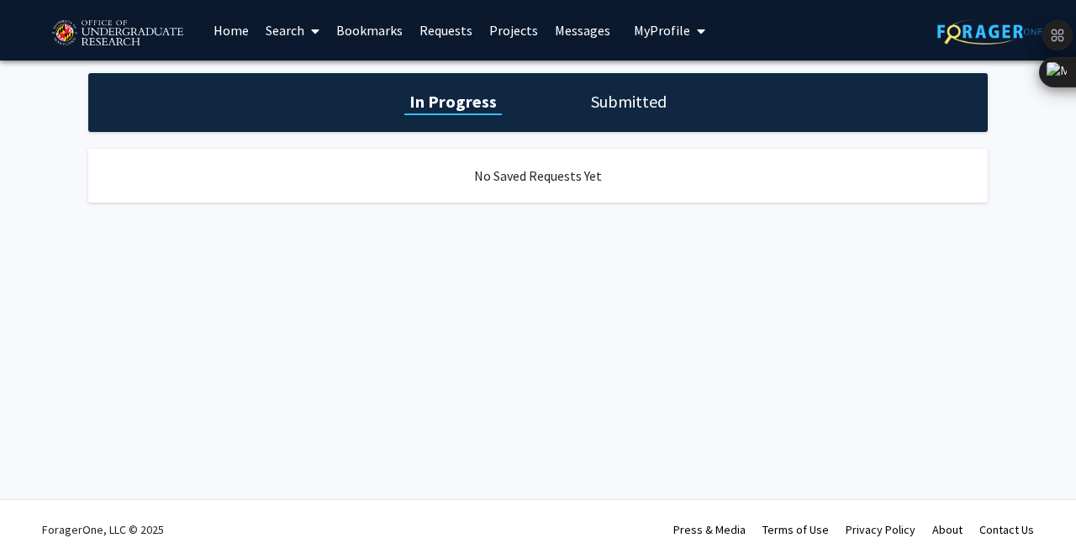
click at [519, 39] on link "Projects" at bounding box center [514, 30] width 66 height 59
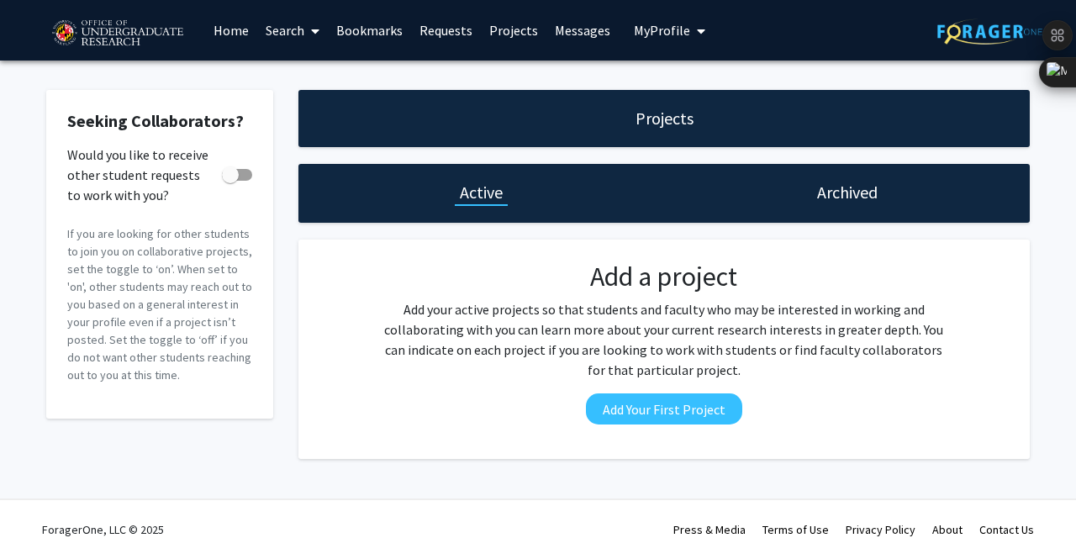
click at [368, 25] on link "Bookmarks" at bounding box center [369, 30] width 83 height 59
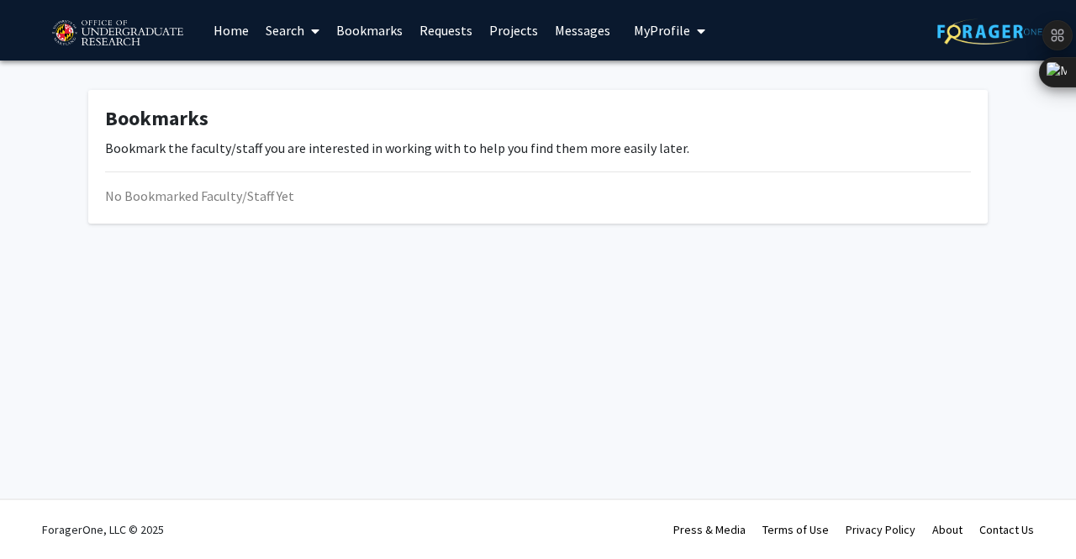
click at [277, 30] on link "Search" at bounding box center [292, 30] width 71 height 59
click at [311, 64] on span "Faculty/Staff" at bounding box center [319, 78] width 124 height 34
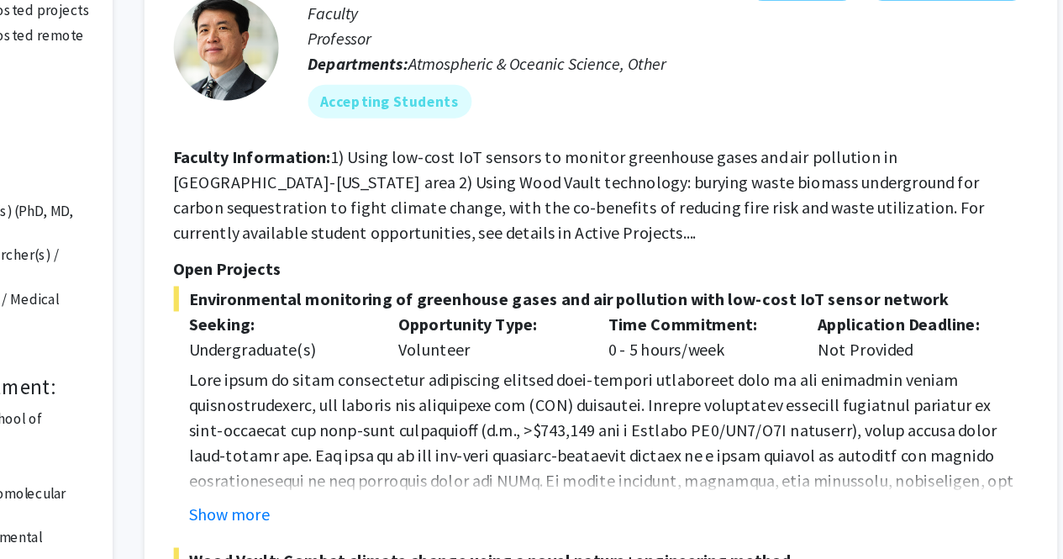
scroll to position [134, 0]
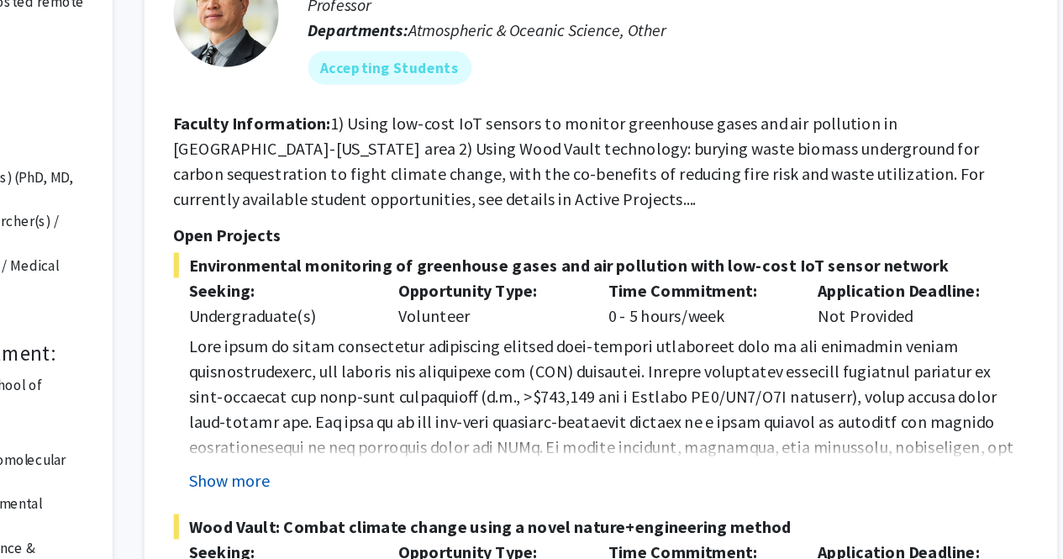
click at [385, 492] on button "Show more" at bounding box center [361, 496] width 65 height 20
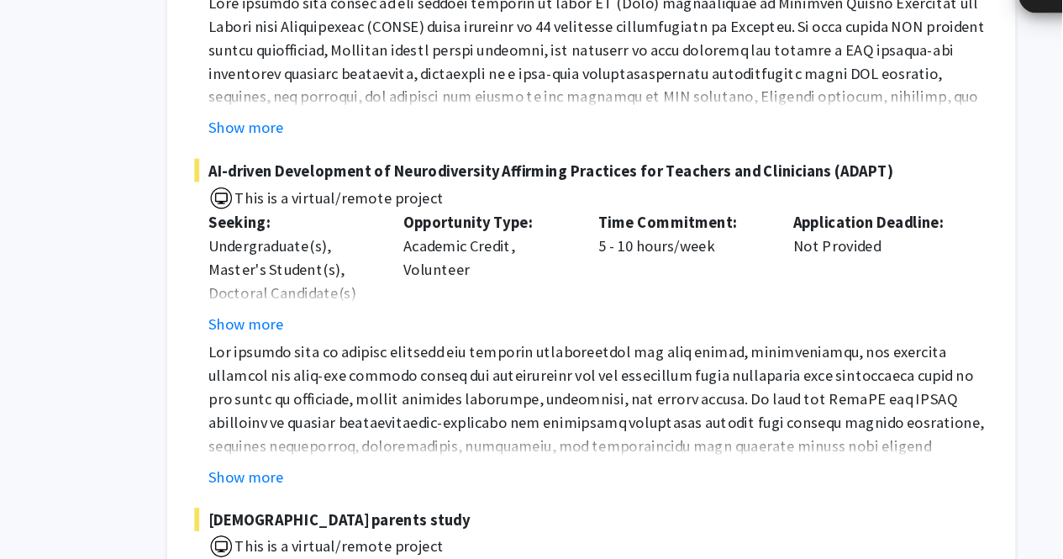
scroll to position [8173, 0]
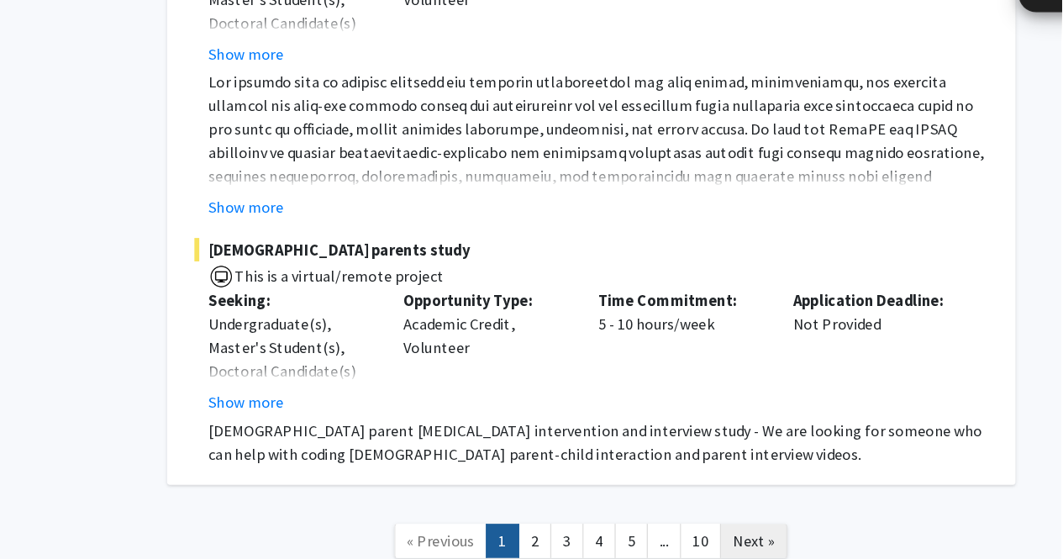
click at [808, 534] on span "Next »" at bounding box center [798, 542] width 36 height 17
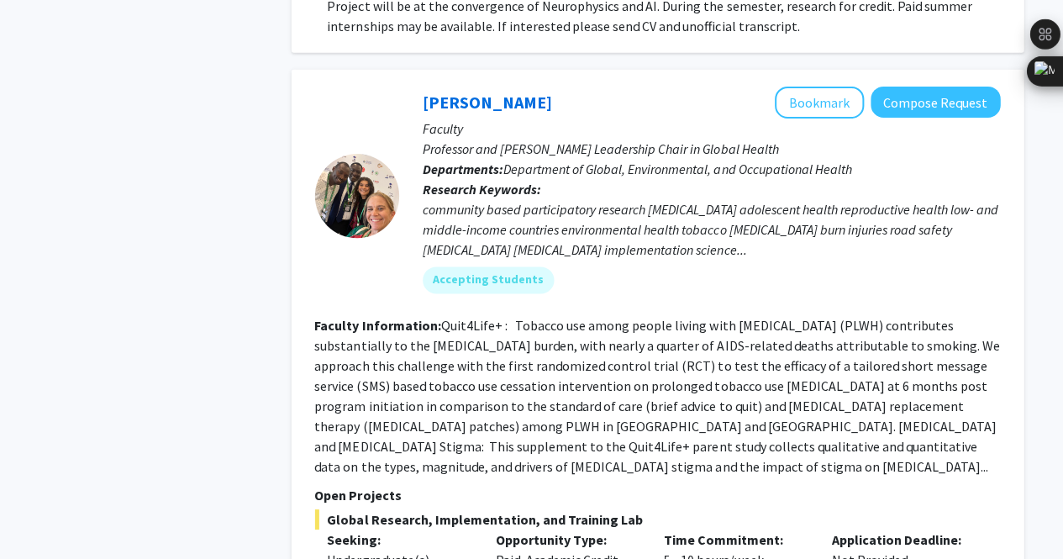
scroll to position [1313, 0]
click at [825, 94] on button "Bookmark" at bounding box center [819, 103] width 89 height 32
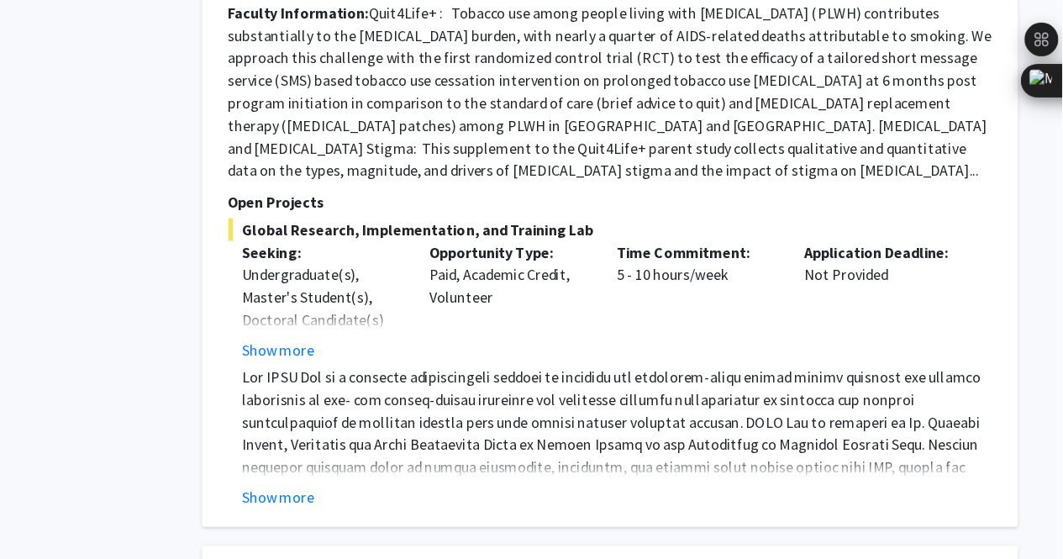
scroll to position [1612, 0]
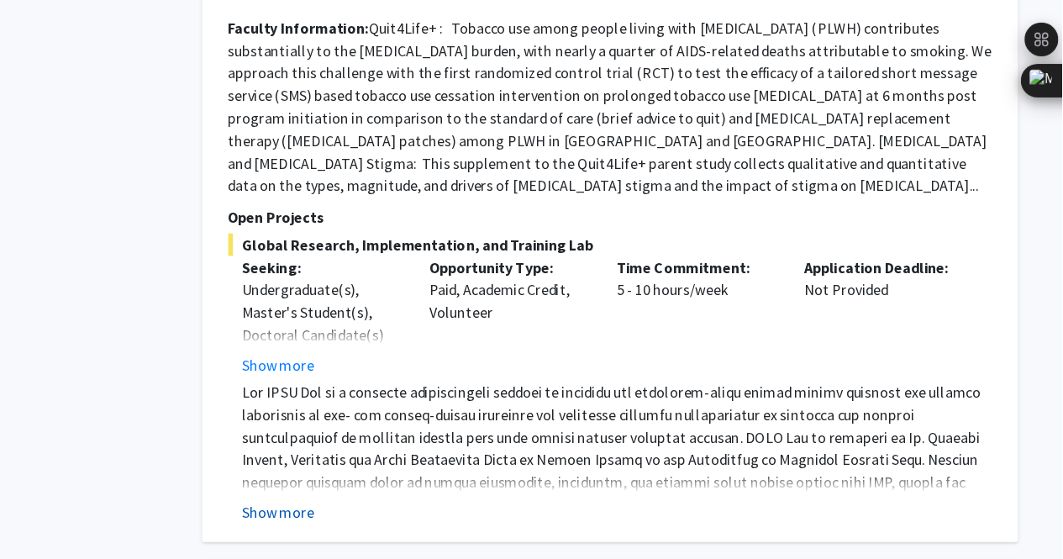
click at [370, 449] on button "Show more" at bounding box center [361, 459] width 65 height 20
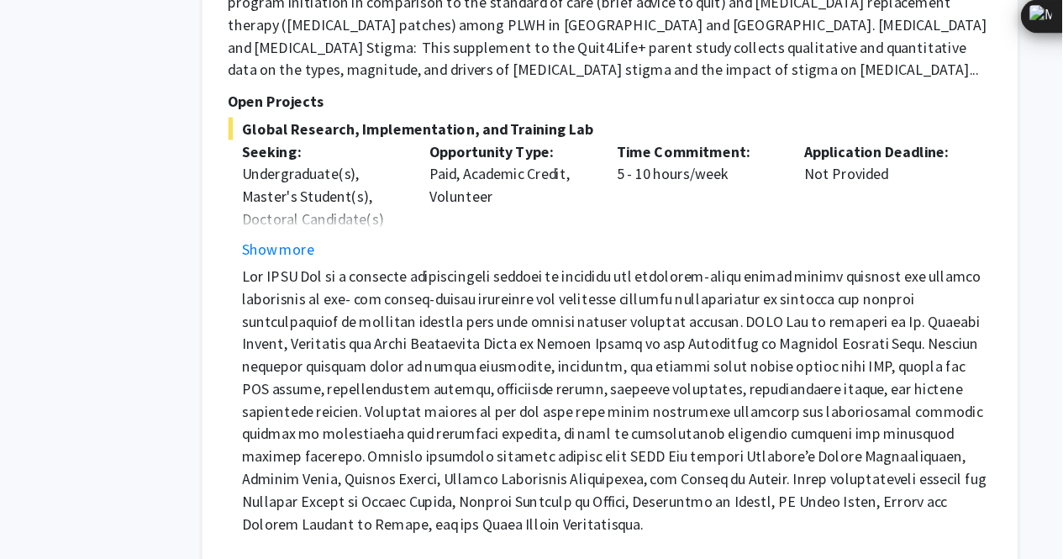
scroll to position [1658, 0]
